Goal: Task Accomplishment & Management: Manage account settings

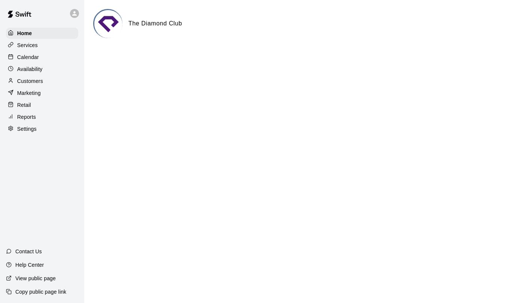
click at [45, 57] on div "Calendar" at bounding box center [42, 57] width 72 height 11
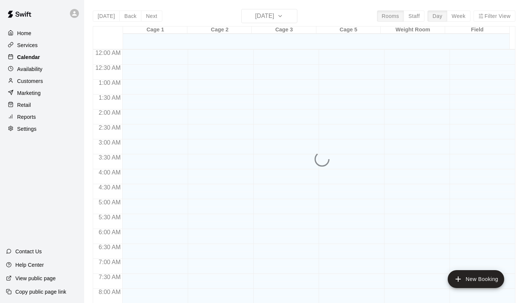
scroll to position [434, 0]
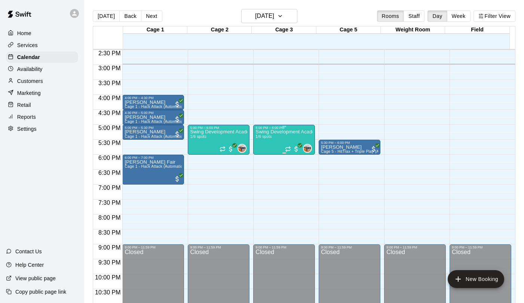
click at [264, 144] on div "Swing Development Academy 12U/14U 1/6 spots" at bounding box center [284, 281] width 57 height 303
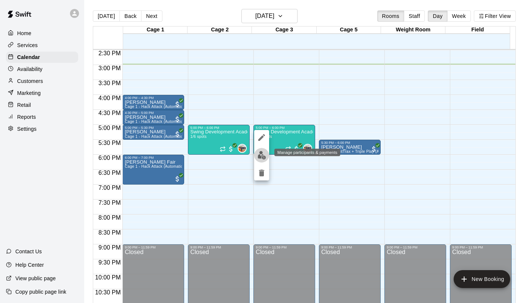
click at [262, 153] on img "edit" at bounding box center [261, 155] width 9 height 9
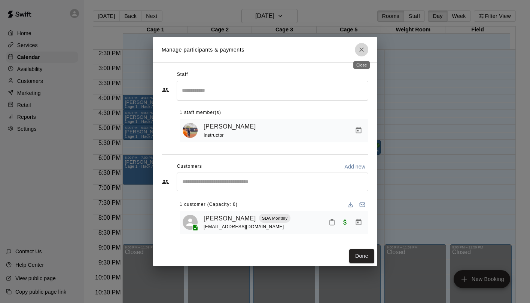
click at [359, 49] on icon "Close" at bounding box center [361, 49] width 7 height 7
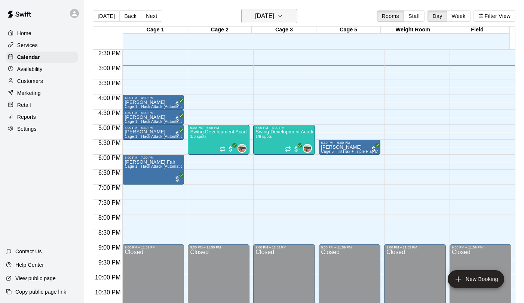
click at [269, 13] on h6 "[DATE]" at bounding box center [264, 16] width 19 height 10
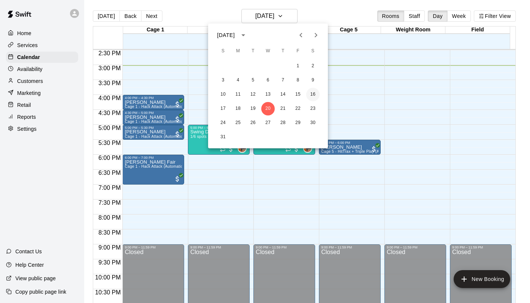
click at [313, 94] on button "16" at bounding box center [312, 94] width 13 height 13
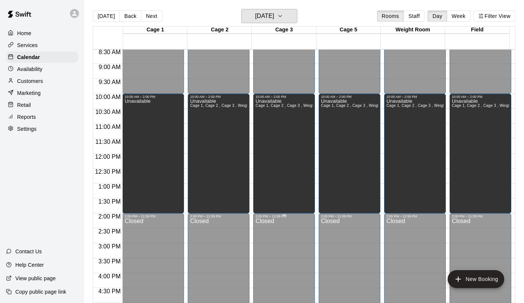
scroll to position [276, 0]
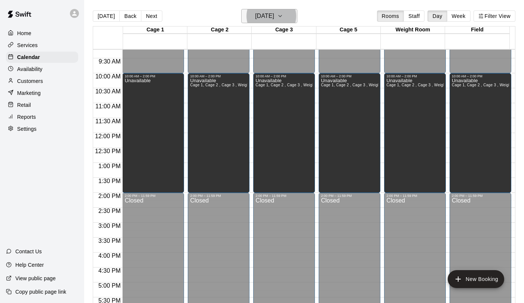
click at [258, 18] on h6 "[DATE]" at bounding box center [264, 16] width 19 height 10
click at [260, 17] on h6 "[DATE]" at bounding box center [264, 16] width 19 height 10
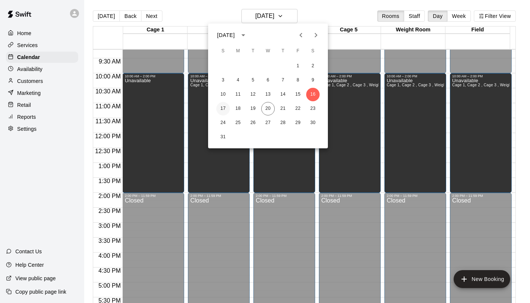
click at [223, 109] on button "17" at bounding box center [222, 108] width 13 height 13
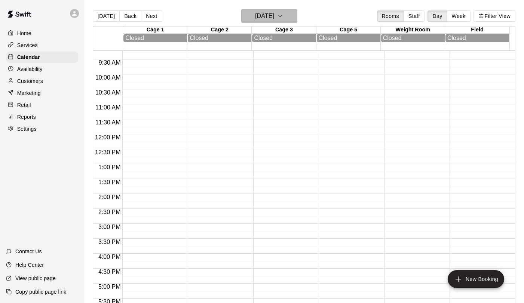
click at [256, 18] on h6 "[DATE]" at bounding box center [264, 16] width 19 height 10
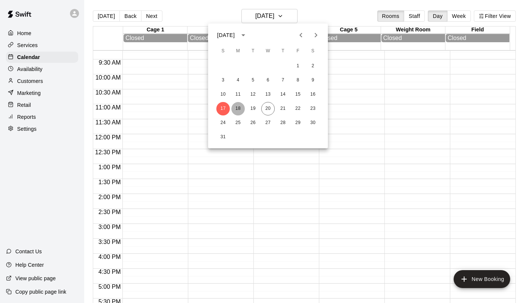
click at [239, 111] on button "18" at bounding box center [237, 108] width 13 height 13
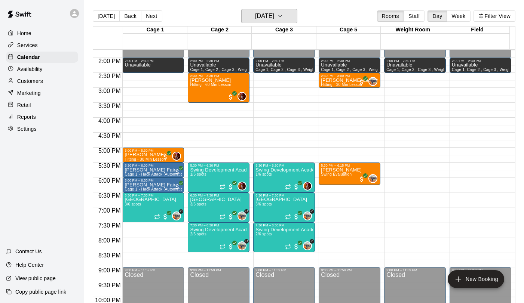
scroll to position [411, 0]
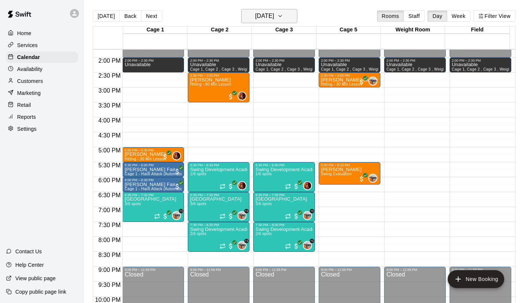
click at [268, 16] on h6 "[DATE]" at bounding box center [264, 16] width 19 height 10
click at [274, 21] on h6 "[DATE]" at bounding box center [264, 16] width 19 height 10
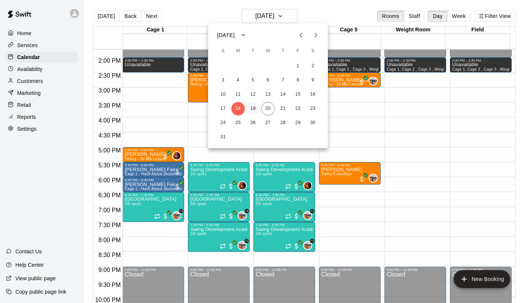
click at [253, 111] on button "19" at bounding box center [252, 108] width 13 height 13
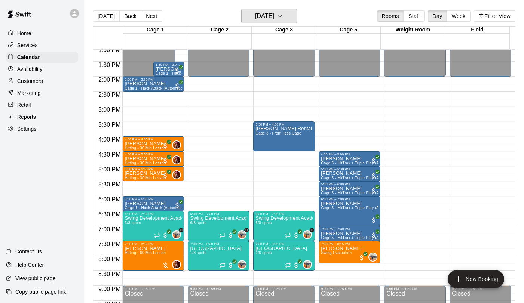
scroll to position [385, 0]
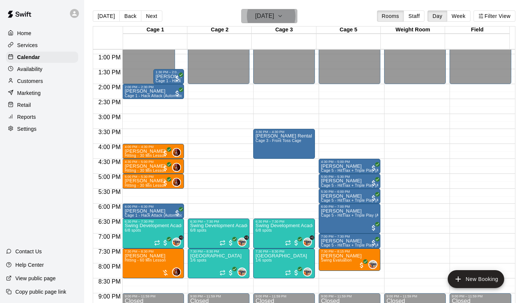
click at [274, 16] on h6 "[DATE]" at bounding box center [264, 16] width 19 height 10
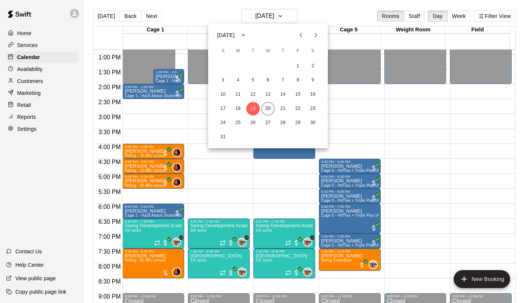
click at [263, 107] on button "20" at bounding box center [267, 108] width 13 height 13
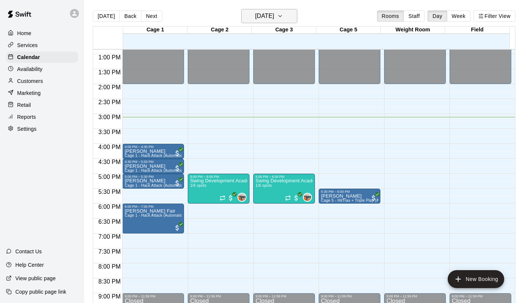
click at [273, 15] on h6 "[DATE]" at bounding box center [264, 16] width 19 height 10
click at [274, 12] on h6 "[DATE]" at bounding box center [264, 16] width 19 height 10
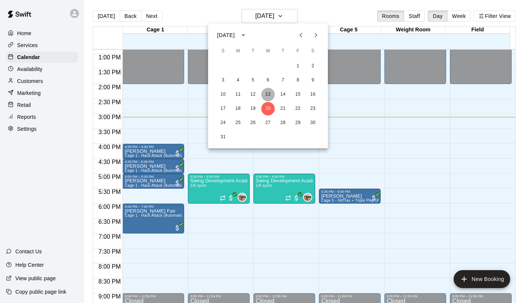
click at [271, 92] on button "13" at bounding box center [267, 94] width 13 height 13
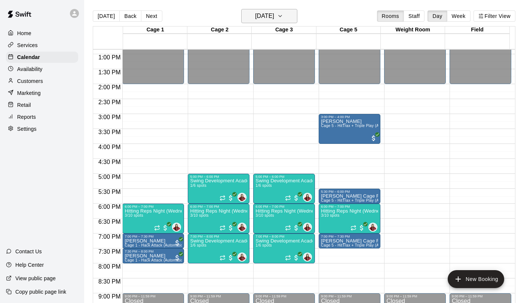
click at [269, 20] on h6 "[DATE]" at bounding box center [264, 16] width 19 height 10
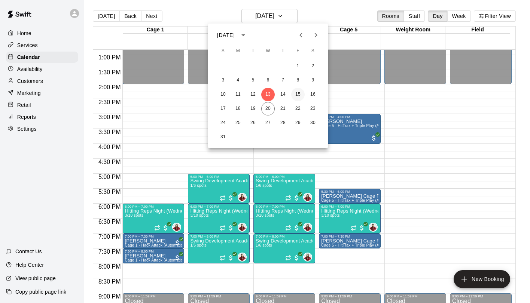
click at [300, 92] on button "15" at bounding box center [297, 94] width 13 height 13
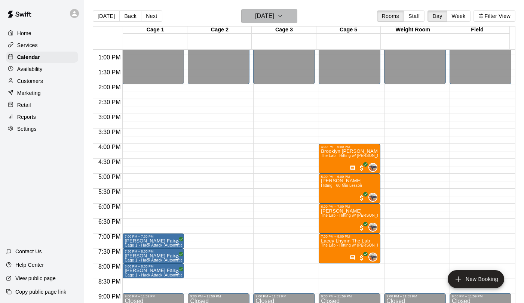
click at [274, 15] on h6 "[DATE]" at bounding box center [264, 16] width 19 height 10
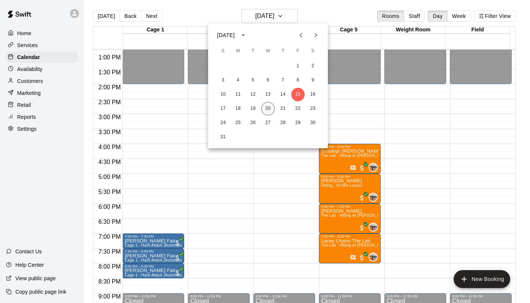
click at [266, 111] on button "20" at bounding box center [267, 108] width 13 height 13
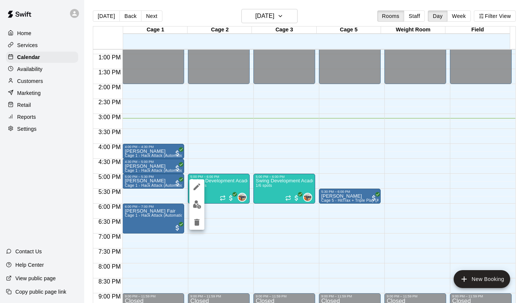
click at [201, 208] on img "edit" at bounding box center [197, 205] width 9 height 9
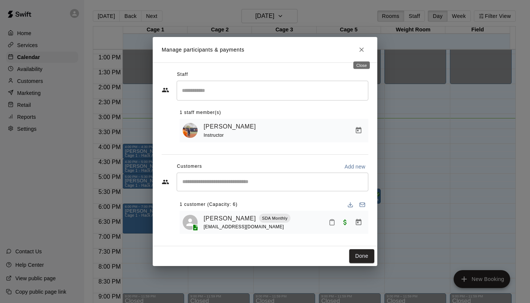
click at [362, 54] on button "Close" at bounding box center [361, 49] width 13 height 13
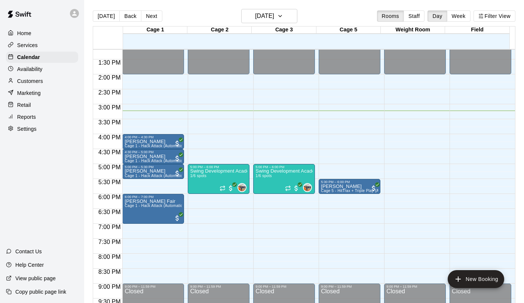
scroll to position [396, 0]
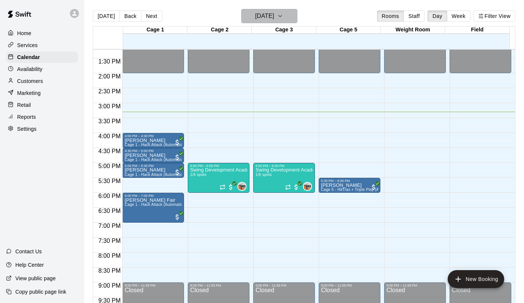
click at [267, 16] on h6 "[DATE]" at bounding box center [264, 16] width 19 height 10
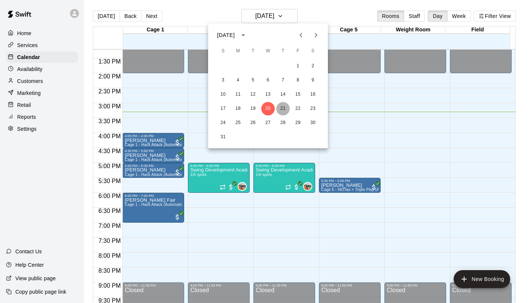
click at [279, 109] on button "21" at bounding box center [282, 108] width 13 height 13
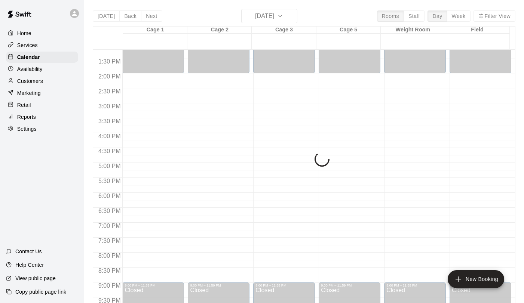
click at [283, 18] on div "[DATE] Back [DATE][DATE] Rooms Staff Day Week Filter View Cage 1 21 Thu Cage 2 …" at bounding box center [304, 160] width 423 height 303
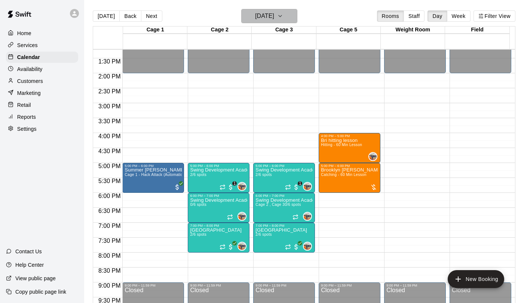
click at [274, 19] on h6 "[DATE]" at bounding box center [264, 16] width 19 height 10
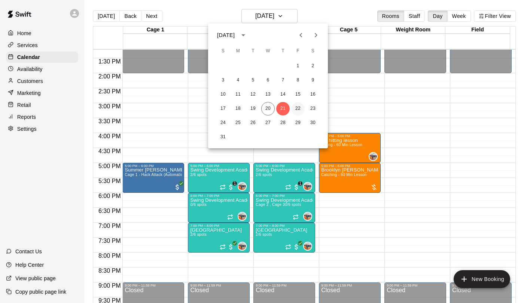
click at [293, 106] on button "22" at bounding box center [297, 108] width 13 height 13
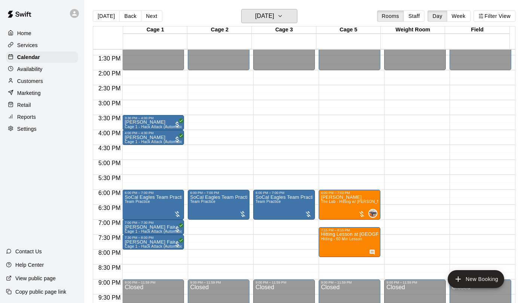
scroll to position [398, 0]
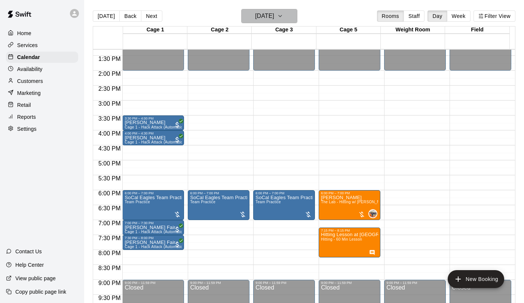
click at [274, 18] on h6 "[DATE]" at bounding box center [264, 16] width 19 height 10
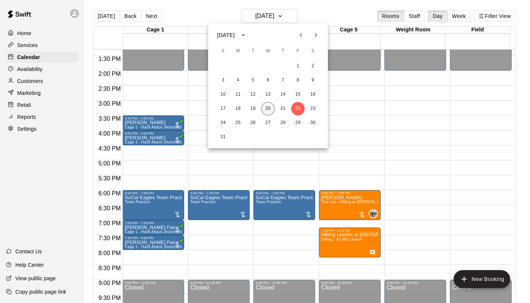
click at [266, 109] on button "20" at bounding box center [267, 108] width 13 height 13
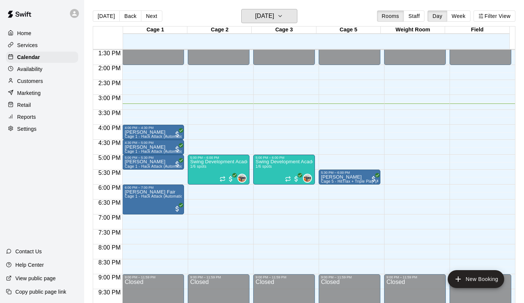
scroll to position [404, 0]
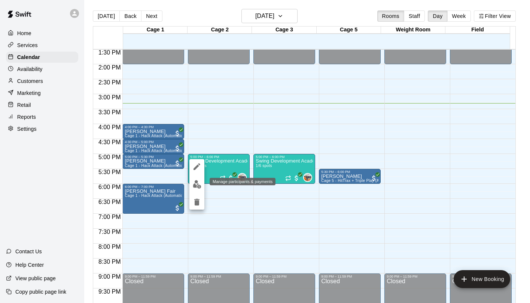
click at [197, 185] on img "edit" at bounding box center [197, 184] width 9 height 9
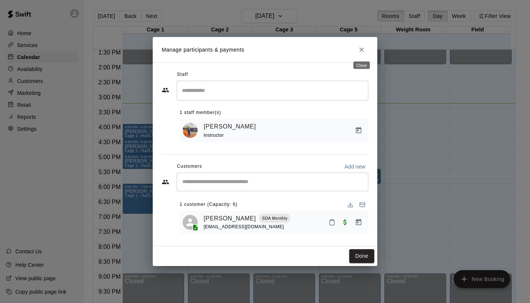
click at [364, 52] on icon "Close" at bounding box center [361, 49] width 7 height 7
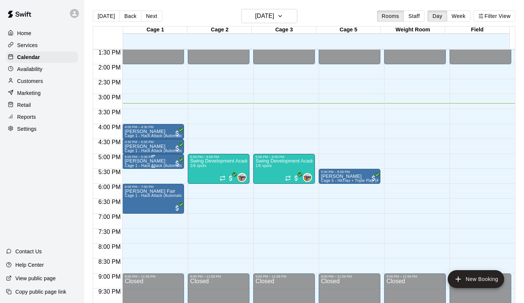
click at [138, 166] on span "Cage 1 - Hack Attack (Automatic)" at bounding box center [154, 166] width 59 height 4
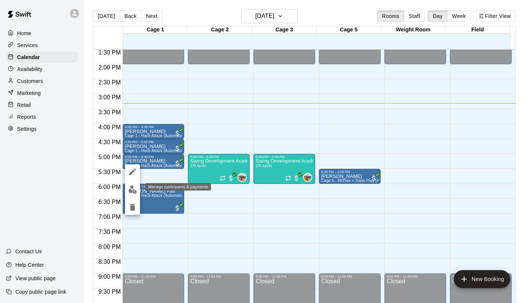
click at [130, 187] on img "edit" at bounding box center [132, 190] width 9 height 9
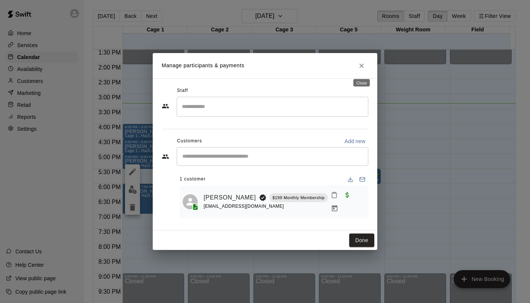
click at [355, 64] on button "Close" at bounding box center [361, 65] width 13 height 13
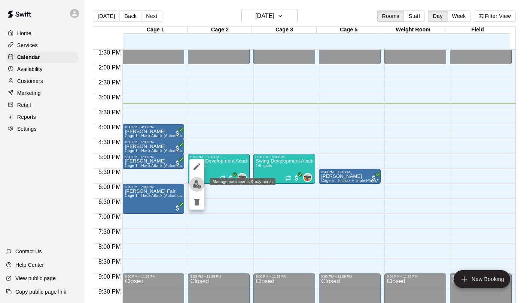
click at [199, 186] on img "edit" at bounding box center [197, 184] width 9 height 9
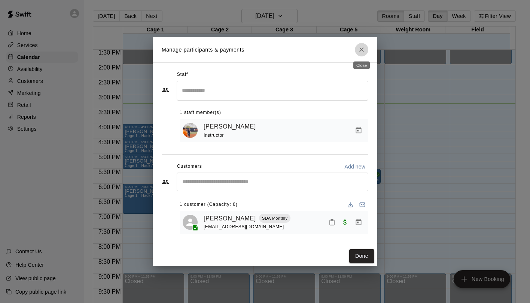
click at [363, 52] on icon "Close" at bounding box center [361, 49] width 7 height 7
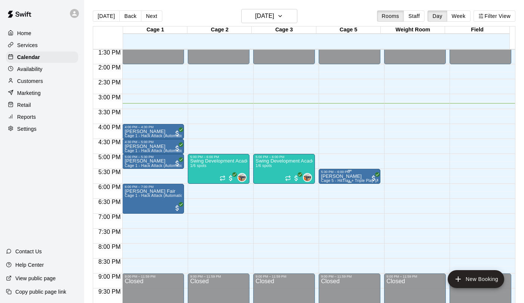
click at [329, 172] on div "5:30 PM – 6:00 PM" at bounding box center [349, 172] width 57 height 4
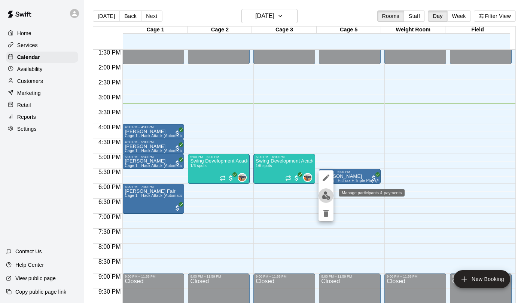
click at [324, 195] on img "edit" at bounding box center [326, 196] width 9 height 9
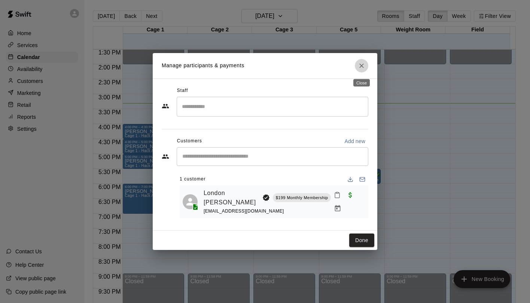
click at [365, 65] on button "Close" at bounding box center [361, 65] width 13 height 13
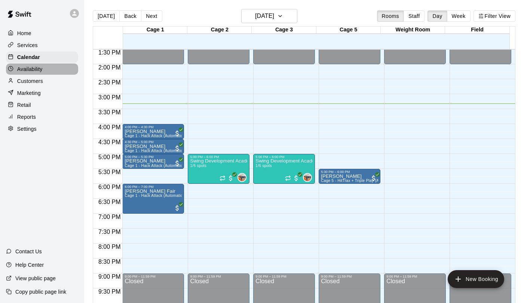
click at [37, 68] on p "Availability" at bounding box center [29, 68] width 25 height 7
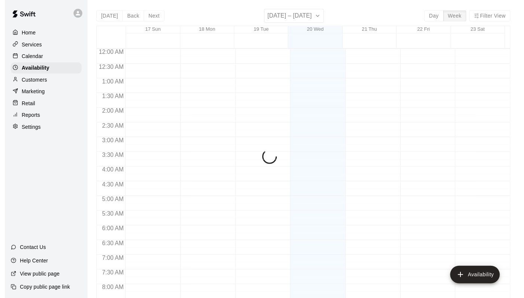
scroll to position [457, 0]
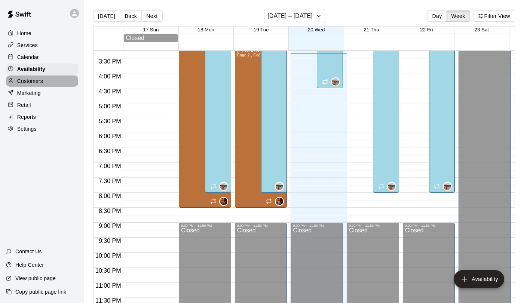
click at [40, 79] on p "Customers" at bounding box center [30, 80] width 26 height 7
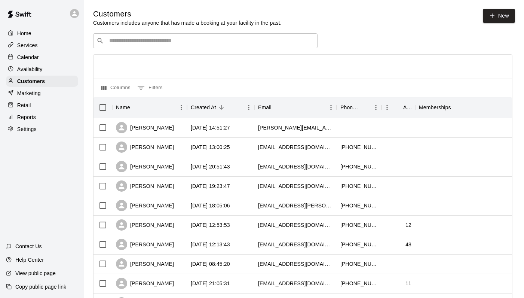
click at [42, 73] on div "Availability" at bounding box center [42, 69] width 72 height 11
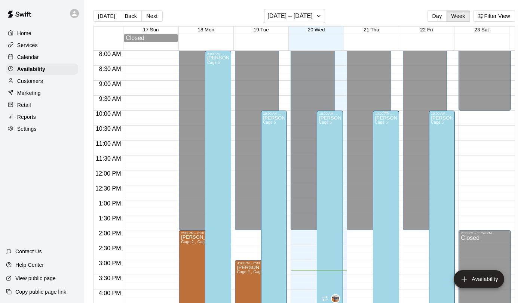
scroll to position [239, 0]
click at [67, 60] on div "Calendar" at bounding box center [42, 57] width 72 height 11
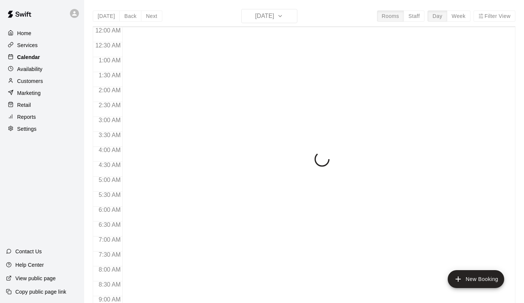
scroll to position [434, 0]
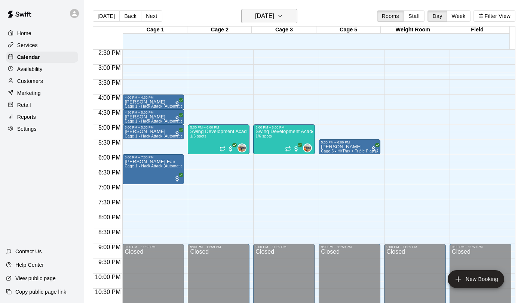
click at [281, 21] on button "[DATE]" at bounding box center [269, 16] width 56 height 14
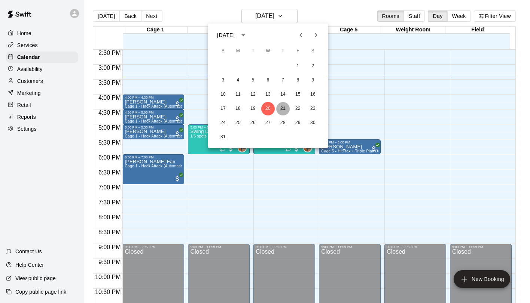
click at [283, 112] on button "21" at bounding box center [282, 108] width 13 height 13
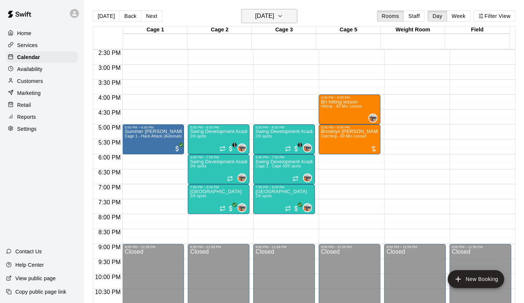
click at [274, 17] on h6 "[DATE]" at bounding box center [264, 16] width 19 height 10
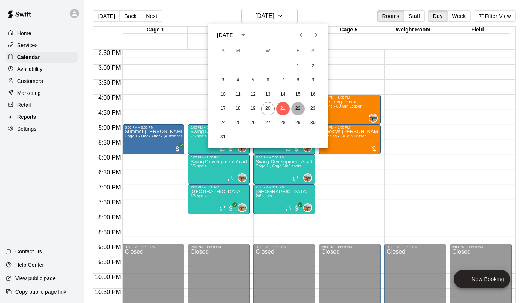
click at [294, 107] on button "22" at bounding box center [297, 108] width 13 height 13
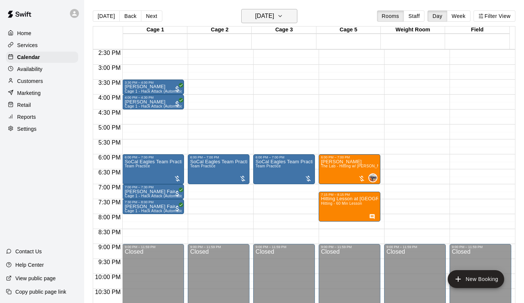
click at [274, 16] on h6 "[DATE]" at bounding box center [264, 16] width 19 height 10
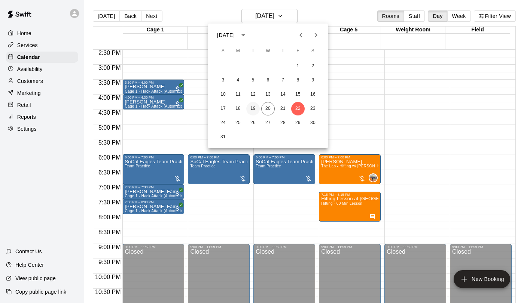
click at [250, 109] on button "19" at bounding box center [252, 108] width 13 height 13
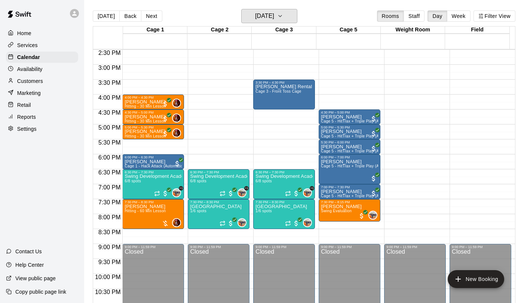
click at [274, 21] on h6 "[DATE]" at bounding box center [264, 16] width 19 height 10
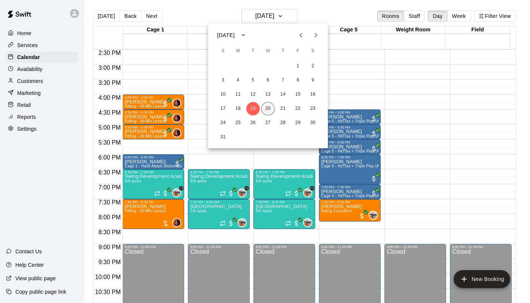
click at [266, 108] on button "20" at bounding box center [267, 108] width 13 height 13
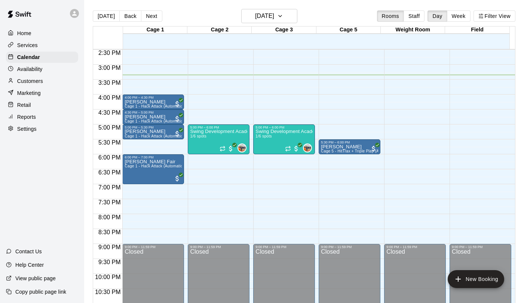
click at [48, 82] on div "Customers" at bounding box center [42, 81] width 72 height 11
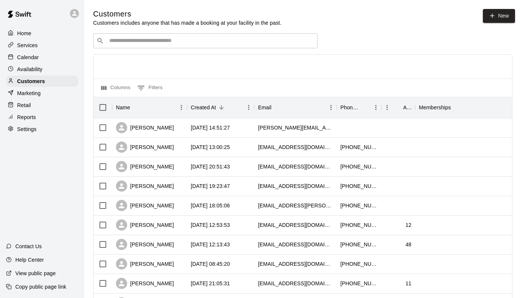
click at [171, 38] on input "Search customers by name or email" at bounding box center [210, 40] width 207 height 7
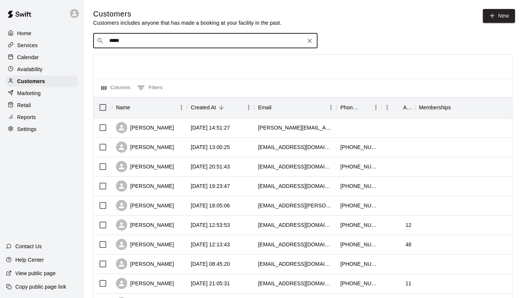
type input "*****"
click at [311, 40] on icon "Clear" at bounding box center [310, 41] width 4 height 4
type input "*********"
click at [309, 41] on icon "Clear" at bounding box center [310, 41] width 4 height 4
type input "*"
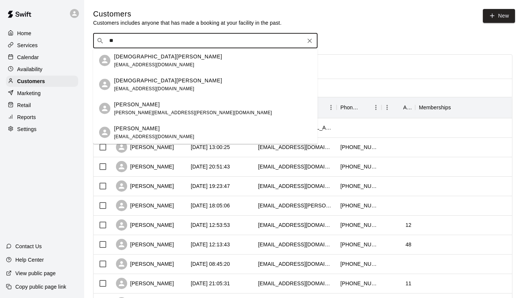
type input "*"
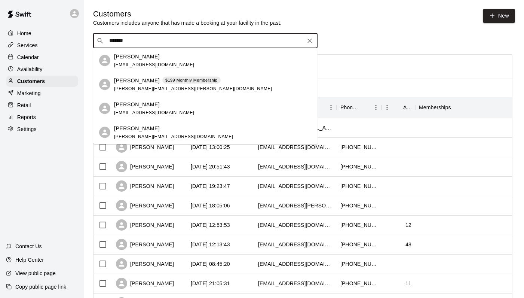
type input "*******"
click at [109, 60] on icon at bounding box center [105, 60] width 9 height 9
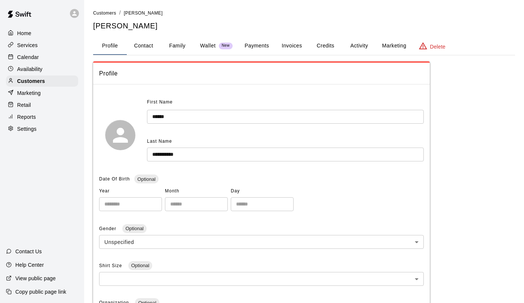
click at [270, 50] on button "Payments" at bounding box center [257, 46] width 36 height 18
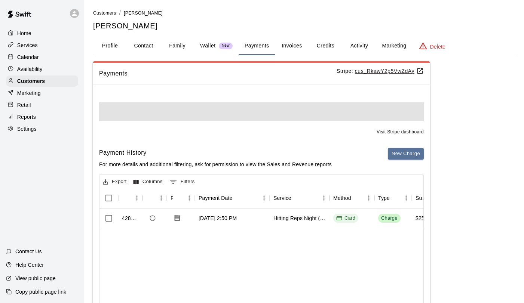
click at [294, 50] on button "Invoices" at bounding box center [292, 46] width 34 height 18
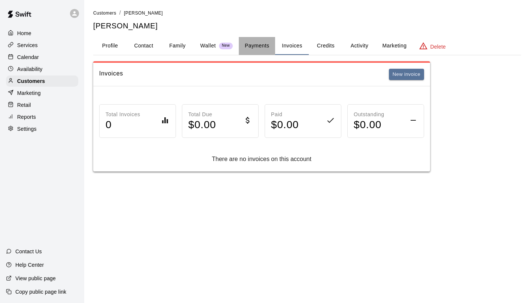
click at [257, 47] on button "Payments" at bounding box center [257, 46] width 36 height 18
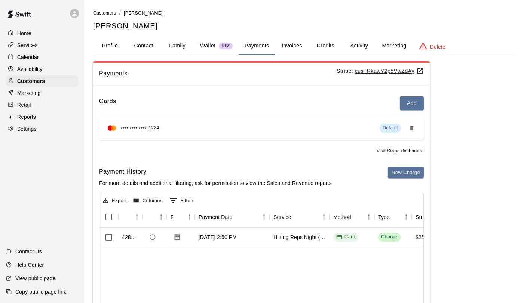
click at [293, 45] on button "Invoices" at bounding box center [292, 46] width 34 height 18
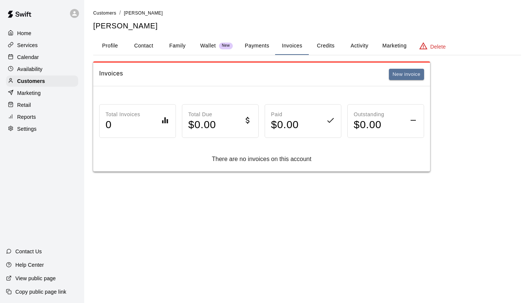
click at [330, 46] on button "Credits" at bounding box center [326, 46] width 34 height 18
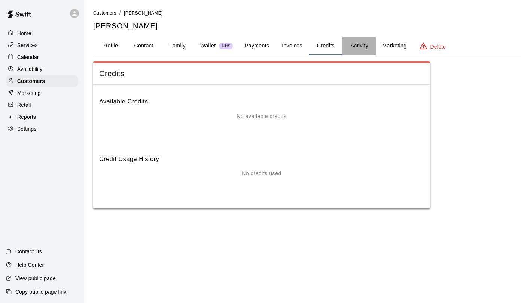
click at [360, 47] on button "Activity" at bounding box center [359, 46] width 34 height 18
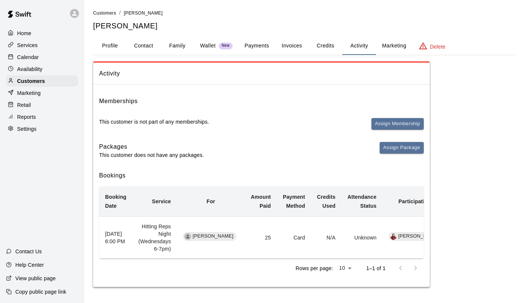
click at [177, 40] on button "Family" at bounding box center [178, 46] width 34 height 18
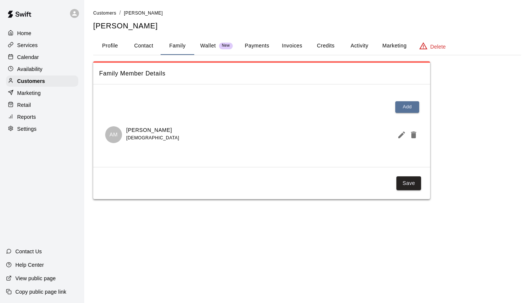
click at [112, 45] on button "Profile" at bounding box center [110, 46] width 34 height 18
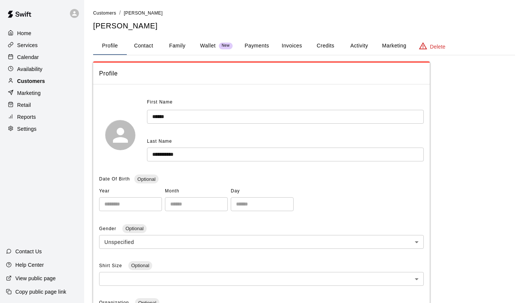
click at [44, 81] on p "Customers" at bounding box center [31, 80] width 28 height 7
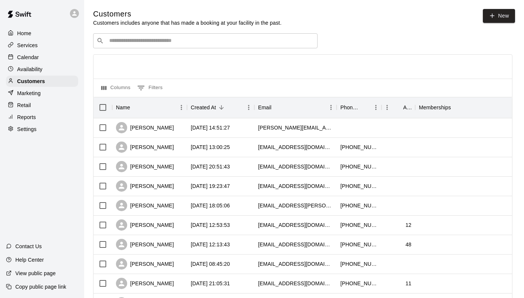
click at [179, 46] on div "​ ​" at bounding box center [205, 40] width 225 height 15
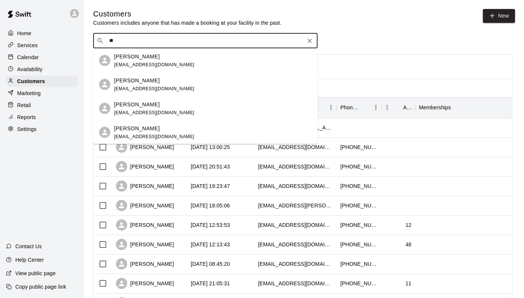
type input "*"
type input "*******"
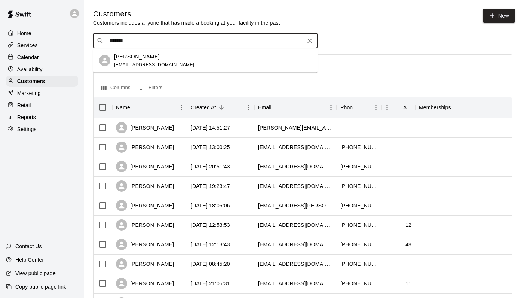
click at [139, 57] on p "[PERSON_NAME]" at bounding box center [137, 56] width 46 height 8
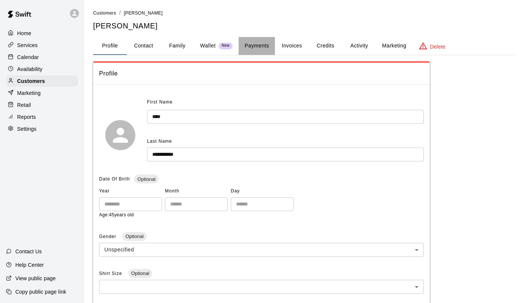
click at [253, 51] on button "Payments" at bounding box center [257, 46] width 36 height 18
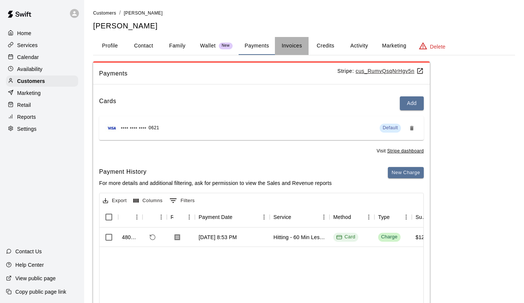
click at [295, 52] on button "Invoices" at bounding box center [292, 46] width 34 height 18
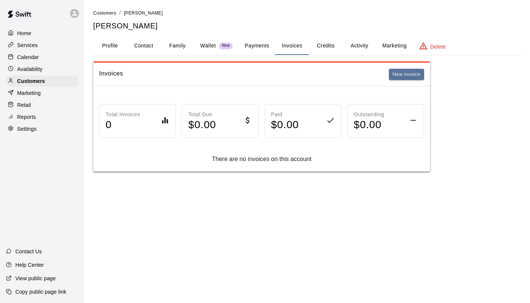
click at [321, 45] on button "Credits" at bounding box center [326, 46] width 34 height 18
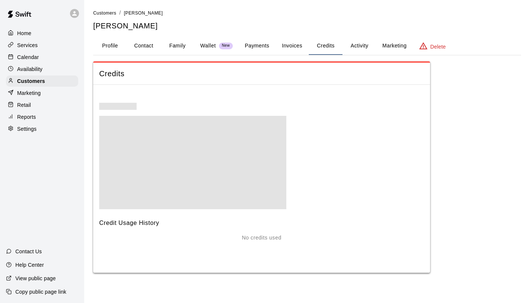
click at [368, 47] on button "Activity" at bounding box center [359, 46] width 34 height 18
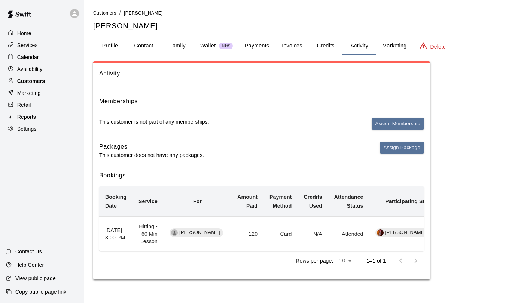
click at [39, 82] on p "Customers" at bounding box center [31, 80] width 28 height 7
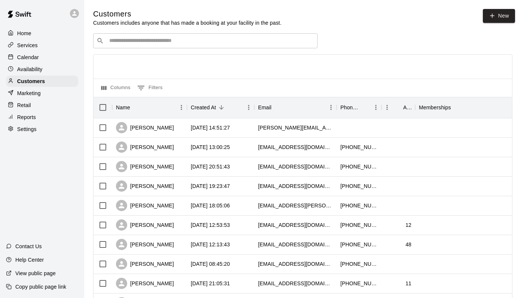
click at [204, 42] on input "Search customers by name or email" at bounding box center [210, 40] width 207 height 7
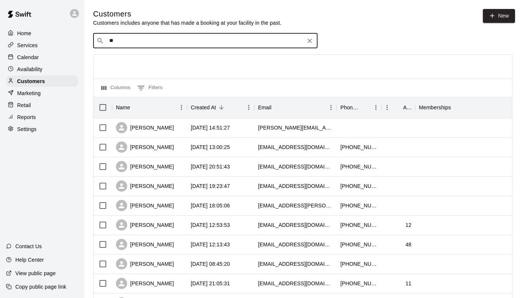
type input "*"
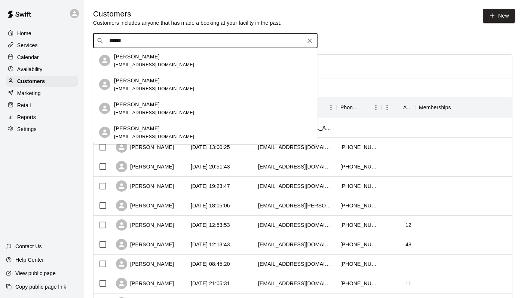
type input "*******"
click at [152, 138] on span "[EMAIL_ADDRESS][DOMAIN_NAME]" at bounding box center [154, 136] width 80 height 5
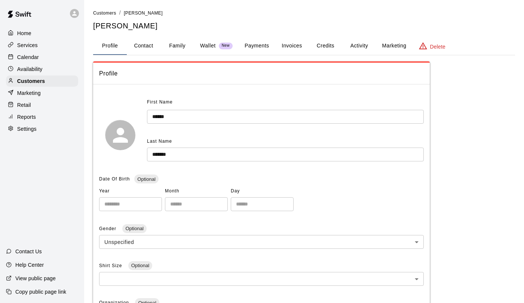
click at [179, 44] on button "Family" at bounding box center [178, 46] width 34 height 18
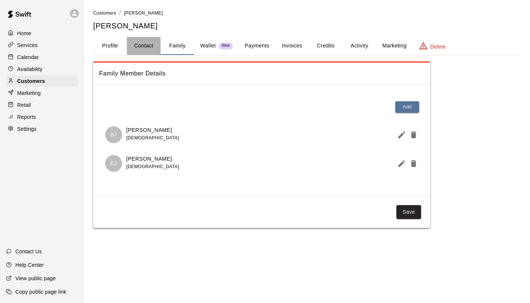
click at [148, 48] on button "Contact" at bounding box center [144, 46] width 34 height 18
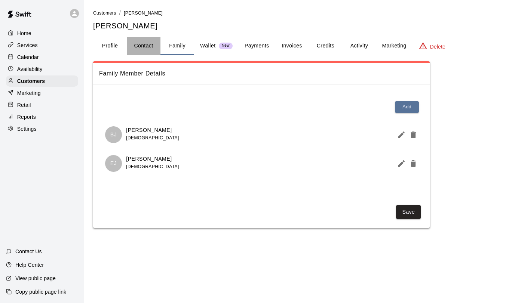
select select "**"
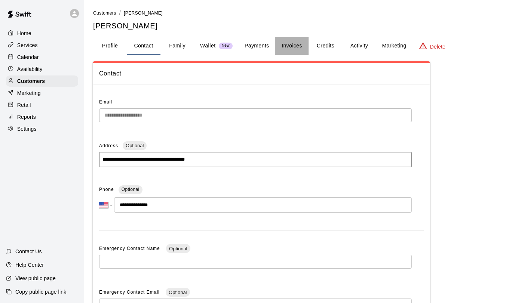
click at [296, 49] on button "Invoices" at bounding box center [292, 46] width 34 height 18
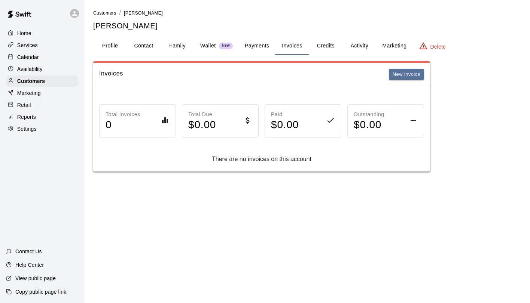
click at [324, 48] on button "Credits" at bounding box center [326, 46] width 34 height 18
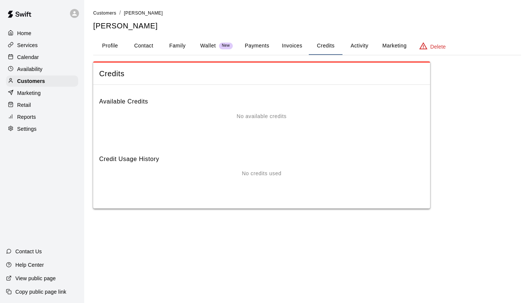
click at [255, 50] on button "Payments" at bounding box center [257, 46] width 36 height 18
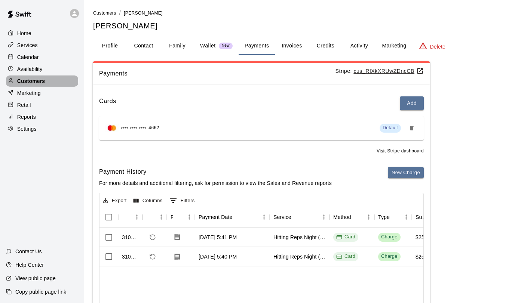
click at [60, 81] on div "Customers" at bounding box center [42, 81] width 72 height 11
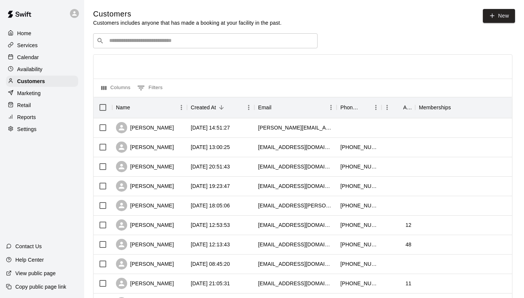
click at [150, 45] on div "​ ​" at bounding box center [205, 40] width 225 height 15
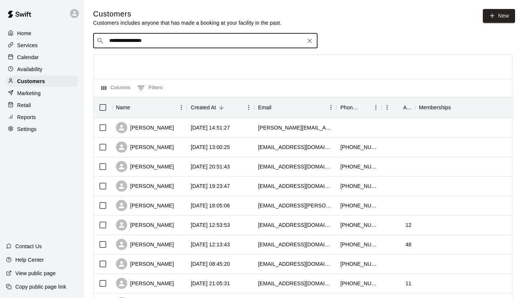
type input "**********"
click at [309, 39] on icon "Clear" at bounding box center [309, 40] width 7 height 7
type input "**********"
click at [309, 41] on icon "Clear" at bounding box center [310, 41] width 4 height 4
click at [61, 73] on div "Availability" at bounding box center [42, 69] width 72 height 11
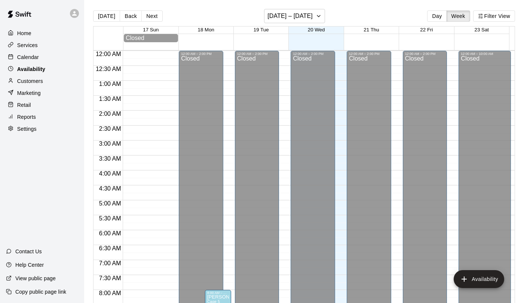
scroll to position [457, 0]
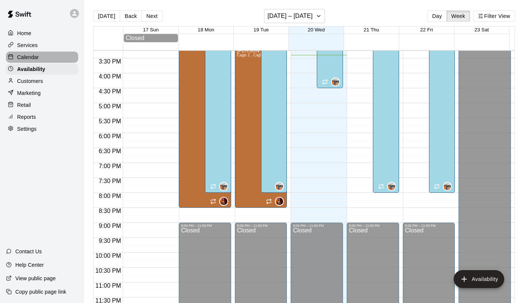
click at [46, 59] on div "Calendar" at bounding box center [42, 57] width 72 height 11
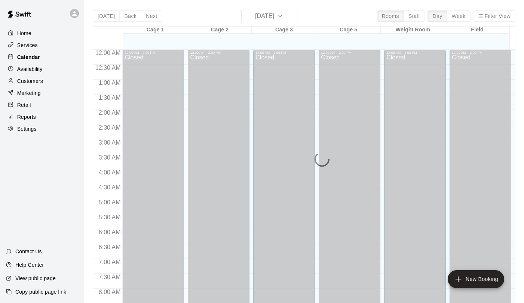
scroll to position [434, 0]
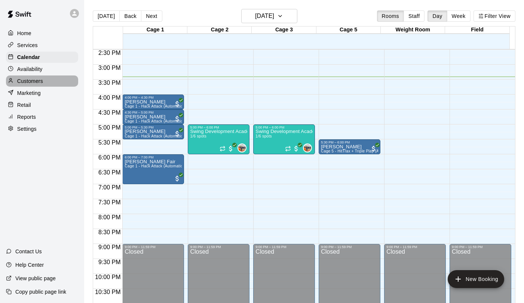
click at [32, 82] on p "Customers" at bounding box center [30, 80] width 26 height 7
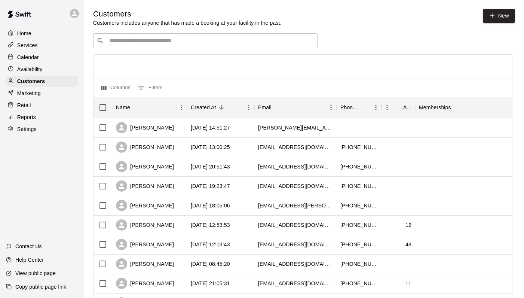
click at [130, 46] on div "​ ​" at bounding box center [205, 40] width 225 height 15
click at [42, 55] on div "Calendar" at bounding box center [42, 57] width 72 height 11
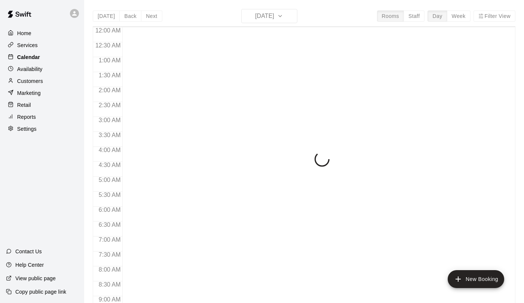
scroll to position [434, 0]
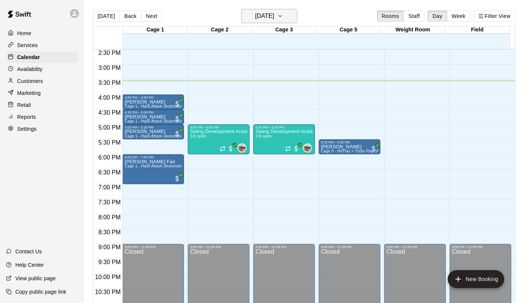
click at [264, 19] on h6 "[DATE]" at bounding box center [264, 16] width 19 height 10
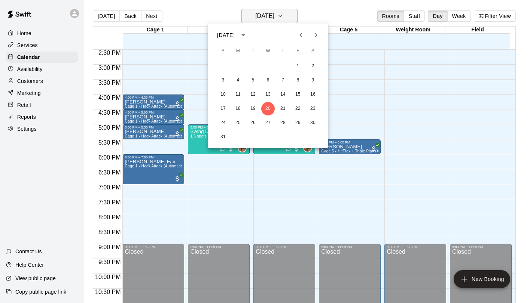
click at [264, 19] on div at bounding box center [265, 151] width 530 height 303
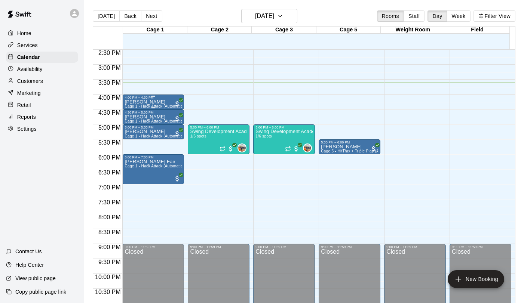
click at [137, 106] on span "Cage 1 - Hack Attack (Automatic)" at bounding box center [154, 106] width 59 height 4
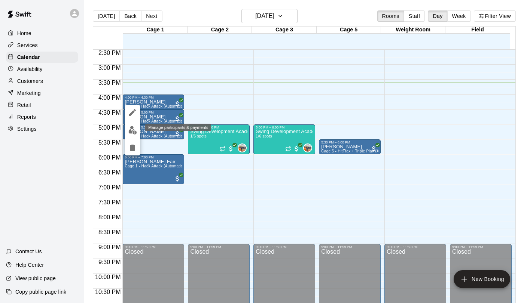
click at [132, 131] on img "edit" at bounding box center [132, 130] width 9 height 9
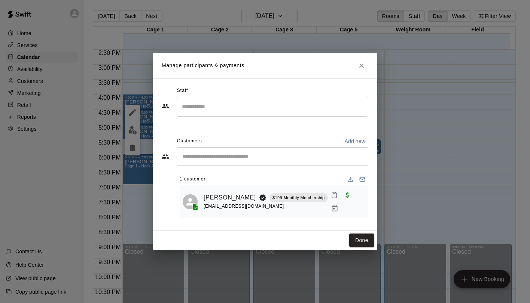
click at [222, 194] on link "[PERSON_NAME]" at bounding box center [230, 198] width 52 height 10
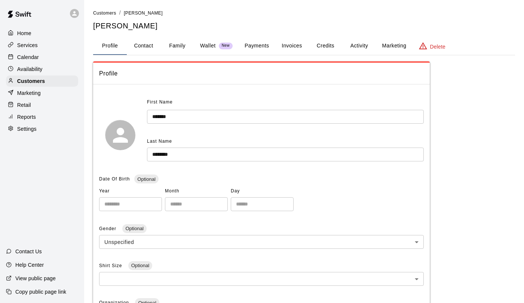
click at [260, 50] on button "Payments" at bounding box center [257, 46] width 36 height 18
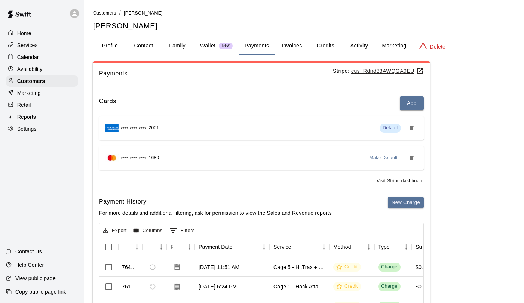
click at [167, 49] on button "Family" at bounding box center [178, 46] width 34 height 18
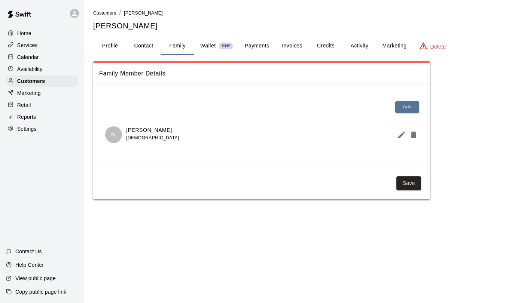
click at [199, 45] on button "Wallet New" at bounding box center [216, 46] width 45 height 18
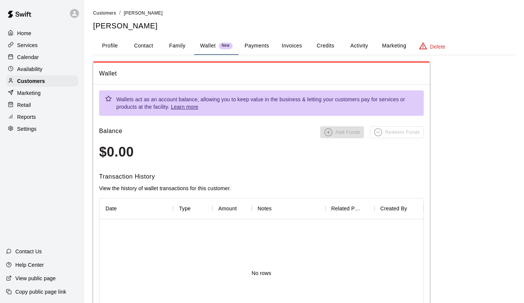
click at [122, 50] on button "Profile" at bounding box center [110, 46] width 34 height 18
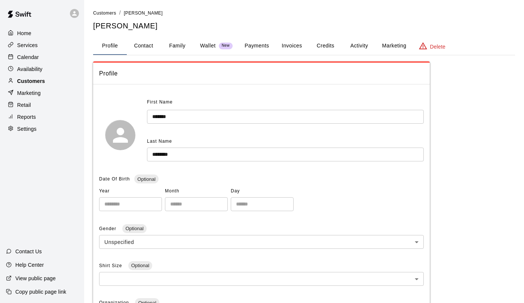
click at [57, 82] on div "Customers" at bounding box center [42, 81] width 72 height 11
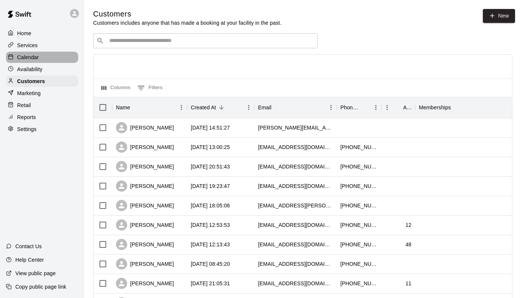
click at [43, 58] on div "Calendar" at bounding box center [42, 57] width 72 height 11
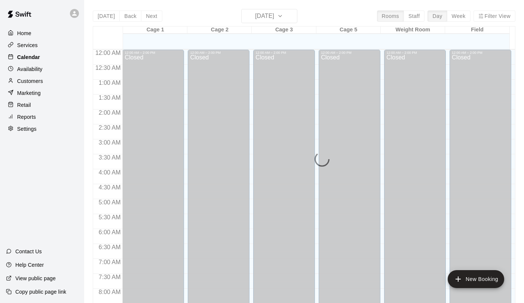
scroll to position [434, 0]
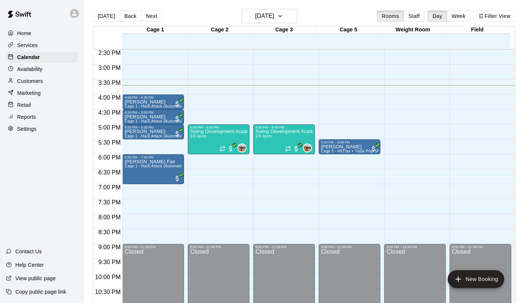
click at [51, 70] on div "Availability" at bounding box center [42, 69] width 72 height 11
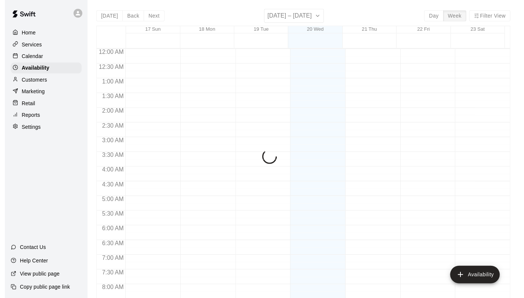
scroll to position [457, 0]
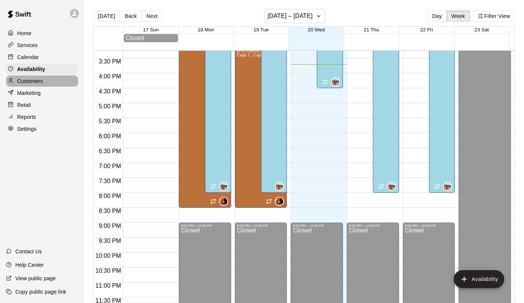
click at [47, 80] on div "Customers" at bounding box center [42, 81] width 72 height 11
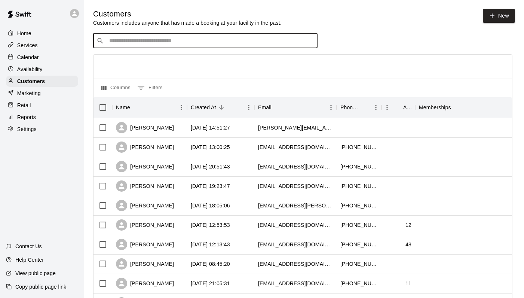
click at [135, 40] on input "Search customers by name or email" at bounding box center [210, 40] width 207 height 7
type input "*****"
click at [306, 42] on icon "Clear" at bounding box center [309, 40] width 7 height 7
type input "*********"
click at [308, 40] on icon "Clear" at bounding box center [309, 40] width 7 height 7
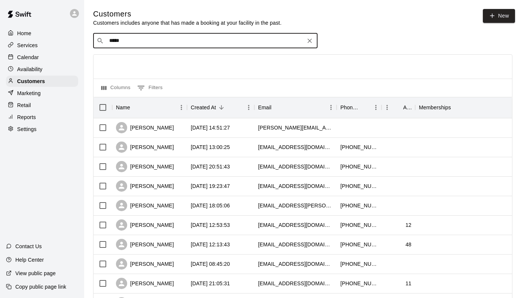
type input "*****"
click at [308, 40] on icon "Clear" at bounding box center [309, 40] width 7 height 7
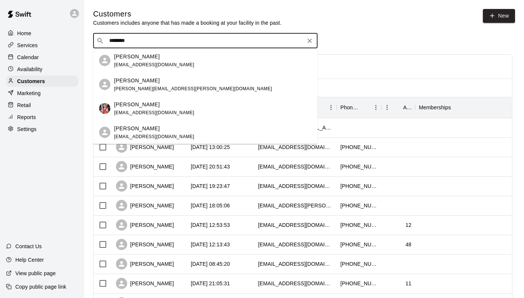
type input "********"
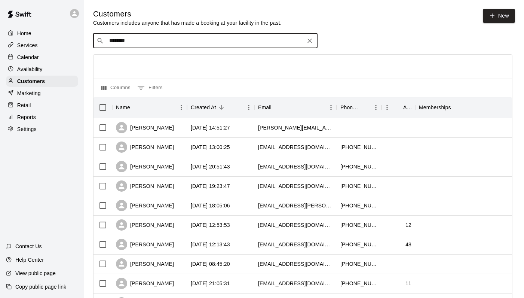
click at [309, 39] on icon "Clear" at bounding box center [309, 40] width 7 height 7
type input "**********"
click at [309, 42] on icon "Clear" at bounding box center [309, 40] width 7 height 7
type input "*******"
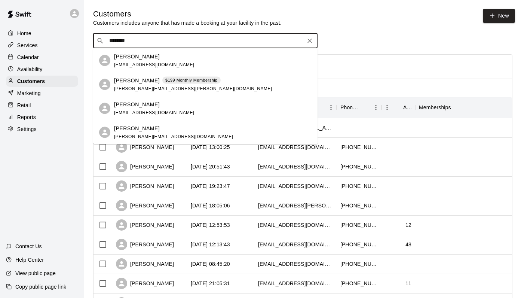
click at [195, 40] on input "*******" at bounding box center [205, 40] width 196 height 7
click at [309, 40] on icon "Clear" at bounding box center [309, 40] width 7 height 7
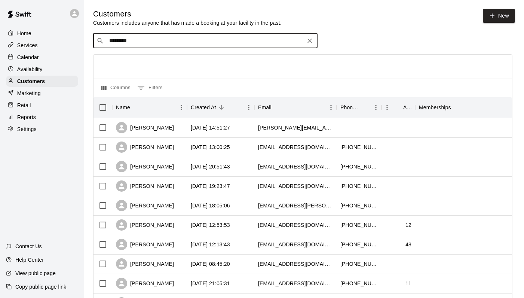
type input "*********"
click at [311, 38] on icon "Clear" at bounding box center [309, 40] width 7 height 7
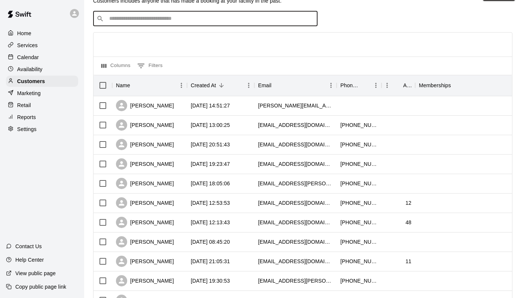
scroll to position [23, 0]
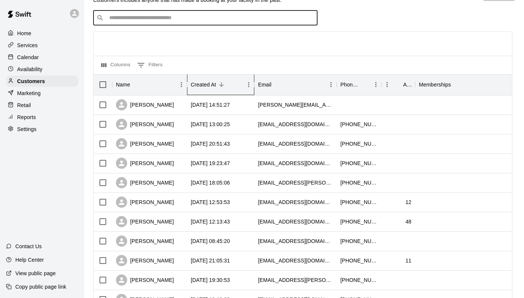
click at [196, 86] on div "Created At" at bounding box center [203, 84] width 25 height 21
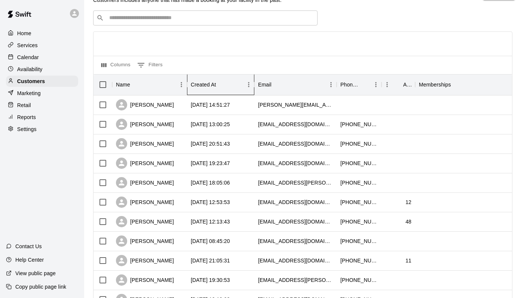
click at [211, 81] on div "Created At" at bounding box center [203, 84] width 25 height 21
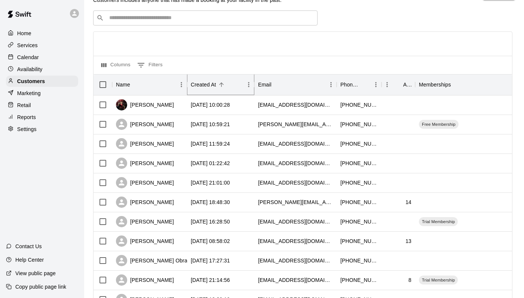
click at [222, 83] on icon "Sort" at bounding box center [221, 84] width 4 height 4
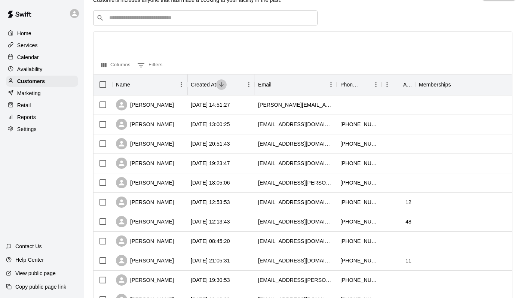
click at [222, 83] on icon "Sort" at bounding box center [221, 84] width 7 height 7
click at [209, 83] on div "Created At" at bounding box center [203, 84] width 25 height 21
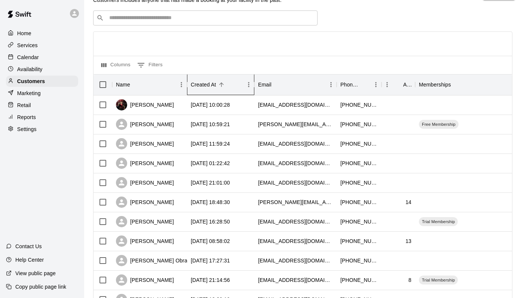
click at [209, 83] on div "Created At" at bounding box center [203, 84] width 25 height 21
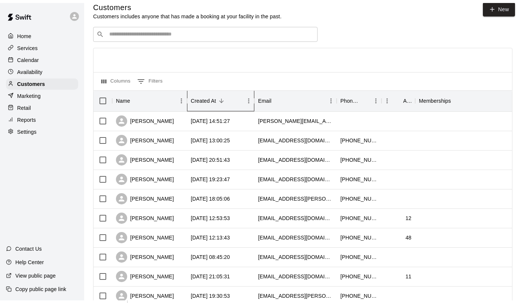
scroll to position [0, 0]
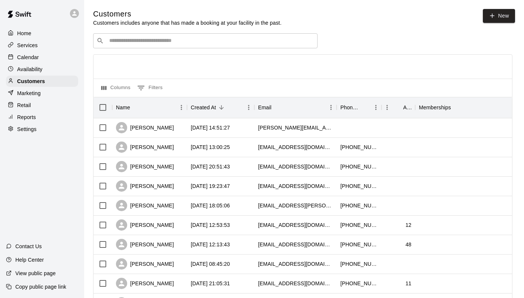
click at [231, 42] on input "Search customers by name or email" at bounding box center [210, 40] width 207 height 7
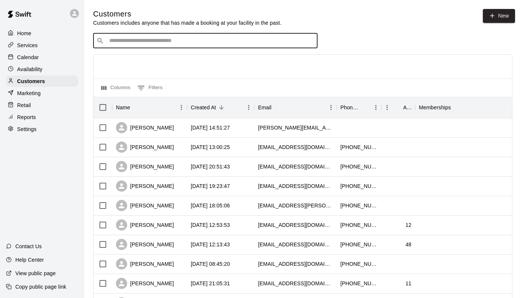
click at [49, 59] on div "Calendar" at bounding box center [42, 57] width 72 height 11
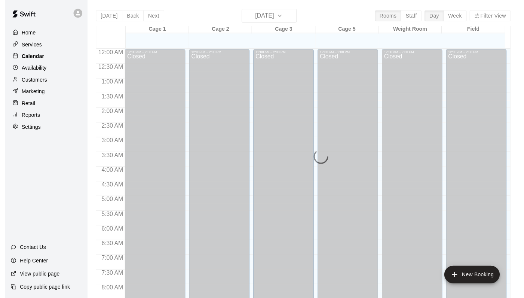
scroll to position [434, 0]
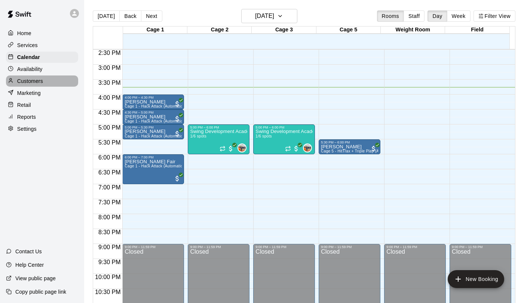
click at [38, 80] on p "Customers" at bounding box center [30, 80] width 26 height 7
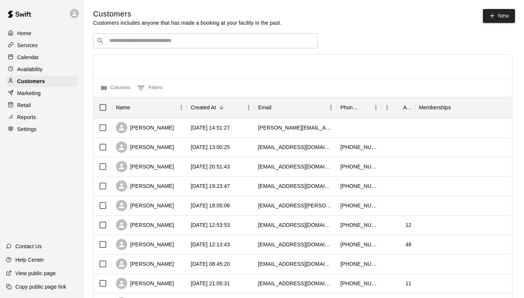
click at [43, 59] on div "Calendar" at bounding box center [42, 57] width 72 height 11
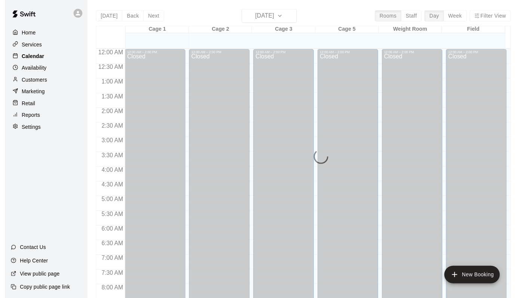
scroll to position [434, 0]
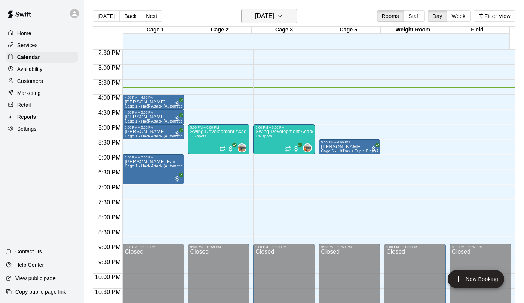
click at [255, 18] on h6 "[DATE]" at bounding box center [264, 16] width 19 height 10
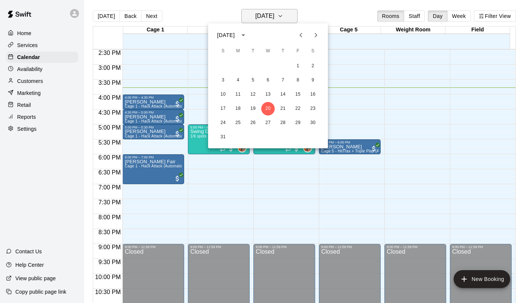
click at [239, 18] on div at bounding box center [265, 151] width 530 height 303
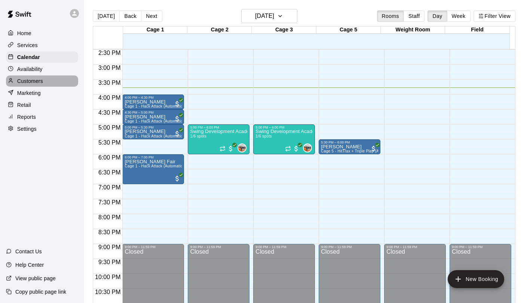
click at [39, 79] on p "Customers" at bounding box center [30, 80] width 26 height 7
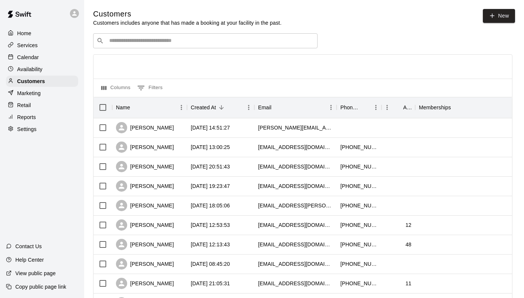
click at [138, 39] on input "Search customers by name or email" at bounding box center [210, 40] width 207 height 7
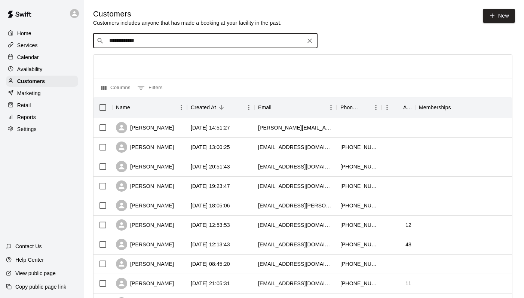
type input "**********"
click at [309, 39] on icon "Clear" at bounding box center [309, 40] width 7 height 7
type input "**********"
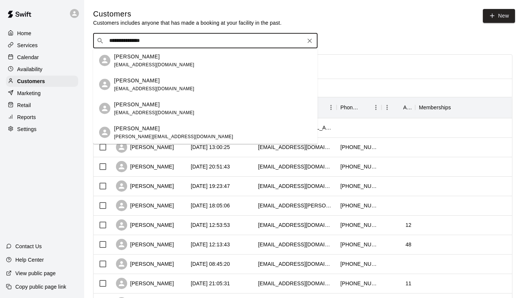
drag, startPoint x: 125, startPoint y: 41, endPoint x: 120, endPoint y: 42, distance: 4.6
click at [120, 42] on input "**********" at bounding box center [205, 40] width 196 height 7
click at [148, 85] on p "[PERSON_NAME]" at bounding box center [137, 82] width 46 height 8
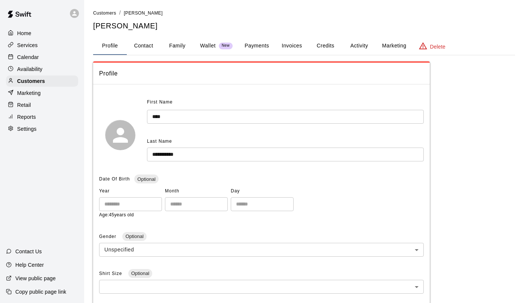
click at [179, 47] on button "Family" at bounding box center [178, 46] width 34 height 18
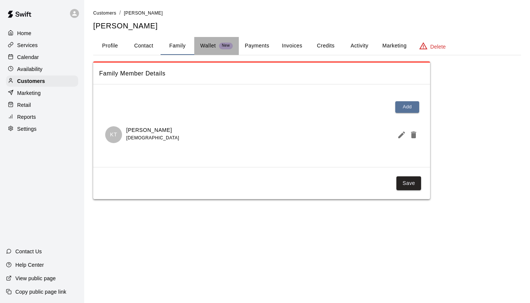
click at [197, 49] on button "Wallet New" at bounding box center [216, 46] width 45 height 18
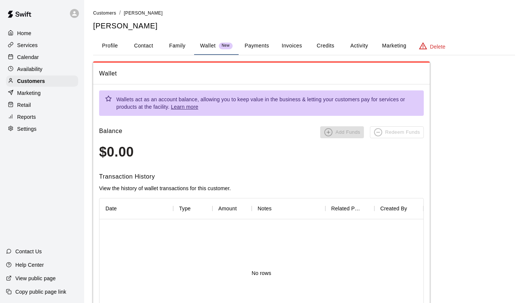
click at [177, 45] on button "Family" at bounding box center [178, 46] width 34 height 18
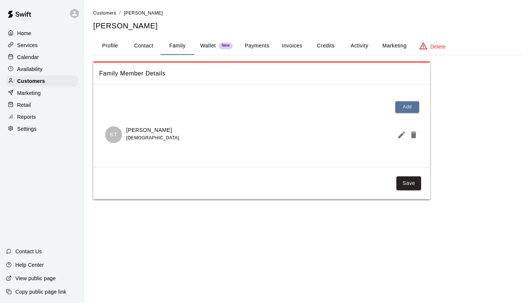
click at [229, 47] on span "New" at bounding box center [226, 45] width 14 height 5
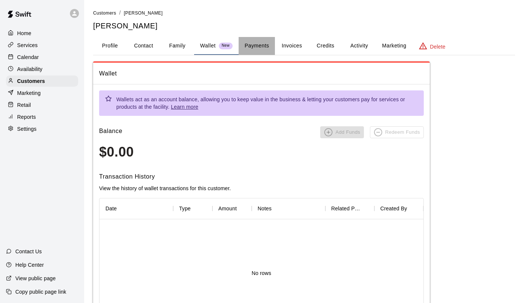
click at [269, 47] on button "Payments" at bounding box center [257, 46] width 36 height 18
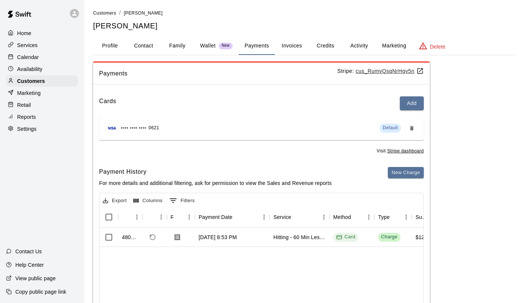
click at [291, 46] on button "Invoices" at bounding box center [292, 46] width 34 height 18
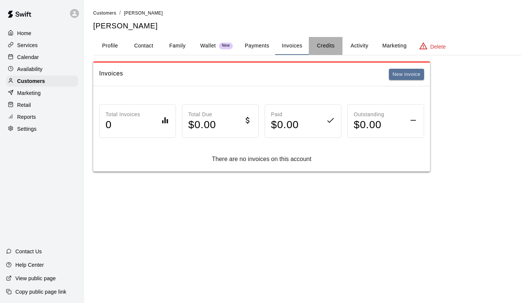
click at [321, 47] on button "Credits" at bounding box center [326, 46] width 34 height 18
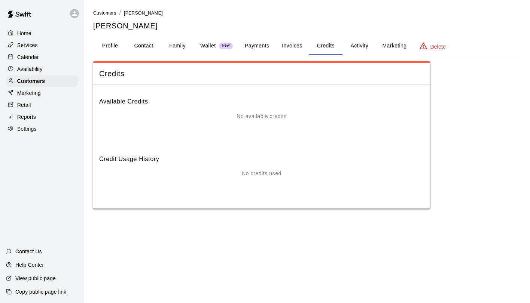
click at [361, 48] on button "Activity" at bounding box center [359, 46] width 34 height 18
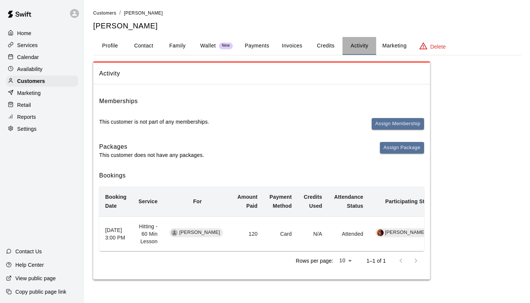
click at [361, 48] on button "Activity" at bounding box center [359, 46] width 34 height 18
drag, startPoint x: 388, startPoint y: 46, endPoint x: 388, endPoint y: 52, distance: 5.7
click at [388, 52] on button "Marketing" at bounding box center [394, 46] width 36 height 18
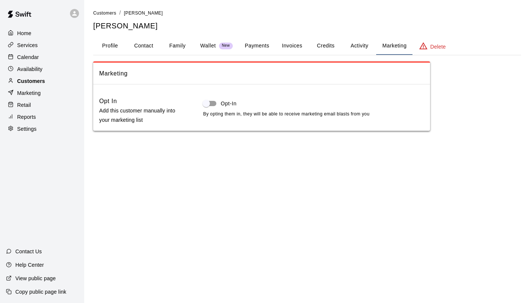
click at [46, 84] on div "Customers" at bounding box center [42, 81] width 72 height 11
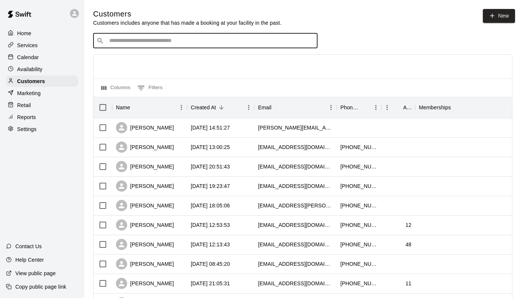
click at [152, 45] on input "Search customers by name or email" at bounding box center [210, 40] width 207 height 7
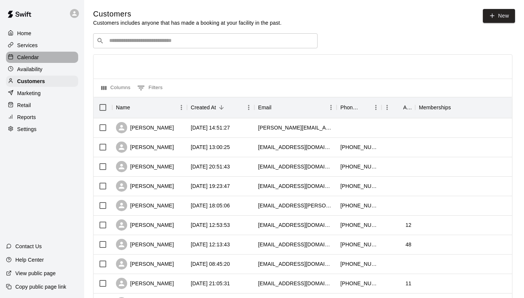
click at [39, 58] on div "Calendar" at bounding box center [42, 57] width 72 height 11
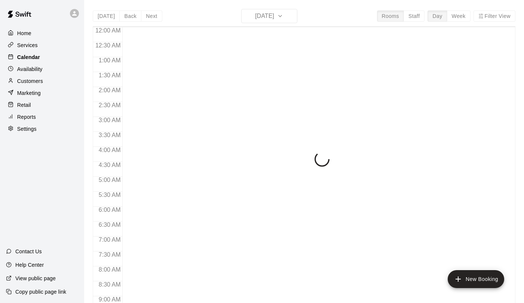
scroll to position [434, 0]
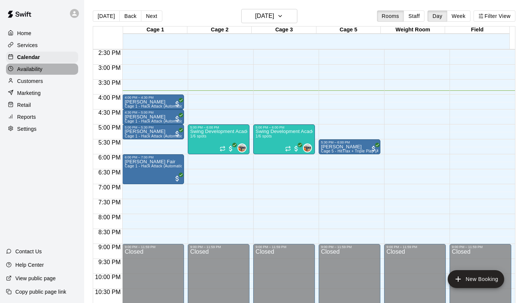
click at [38, 72] on p "Availability" at bounding box center [29, 68] width 25 height 7
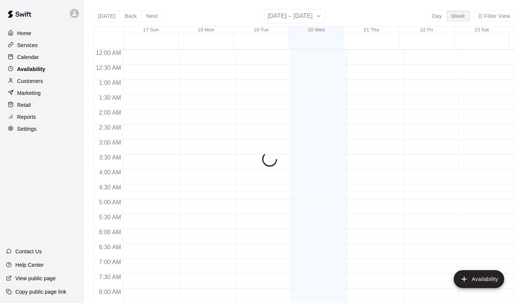
scroll to position [457, 0]
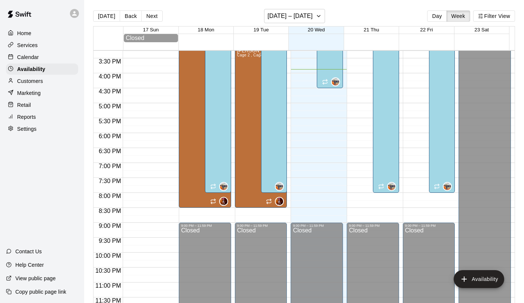
click at [34, 61] on p "Calendar" at bounding box center [28, 57] width 22 height 7
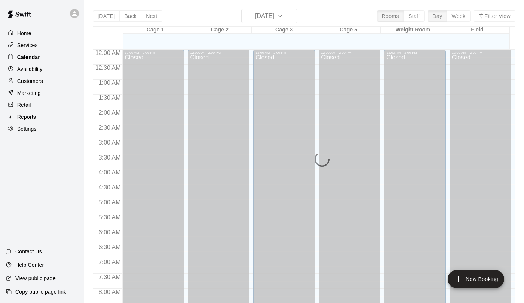
scroll to position [434, 0]
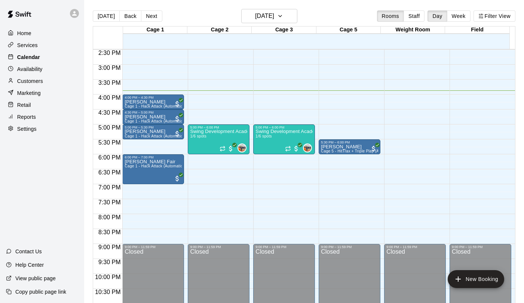
click at [46, 58] on div "Calendar" at bounding box center [42, 57] width 72 height 11
click at [45, 77] on div "Customers" at bounding box center [42, 81] width 72 height 11
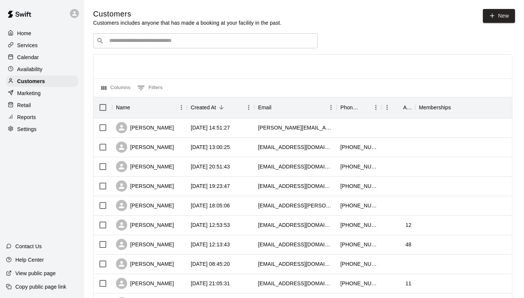
click at [44, 68] on div "Availability" at bounding box center [42, 69] width 72 height 11
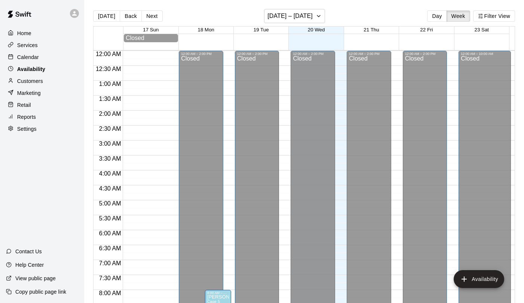
scroll to position [457, 0]
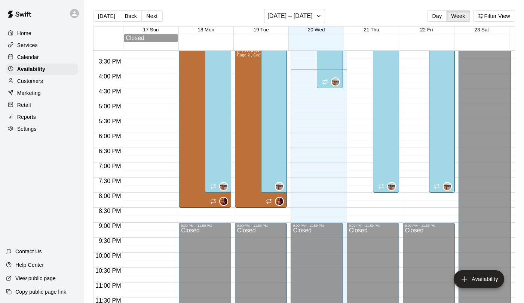
click at [43, 57] on div "Calendar" at bounding box center [42, 57] width 72 height 11
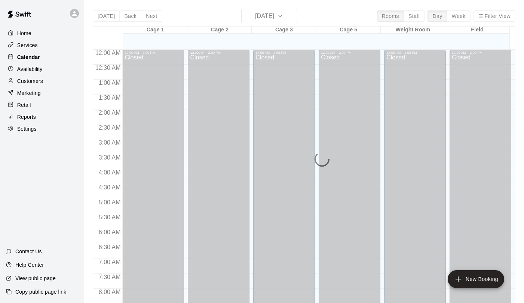
scroll to position [434, 0]
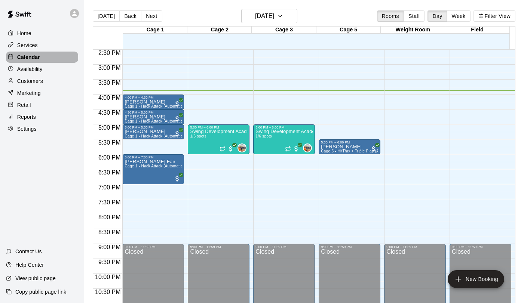
click at [43, 57] on div "Calendar" at bounding box center [42, 57] width 72 height 11
click at [44, 64] on div "Availability" at bounding box center [42, 69] width 72 height 11
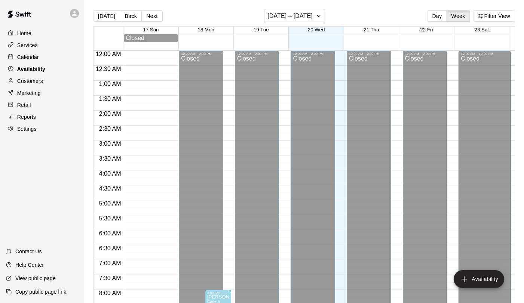
scroll to position [457, 0]
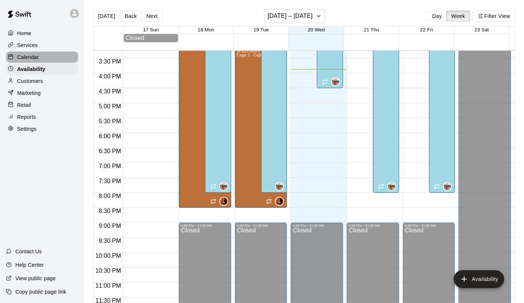
click at [44, 62] on div "Calendar" at bounding box center [42, 57] width 72 height 11
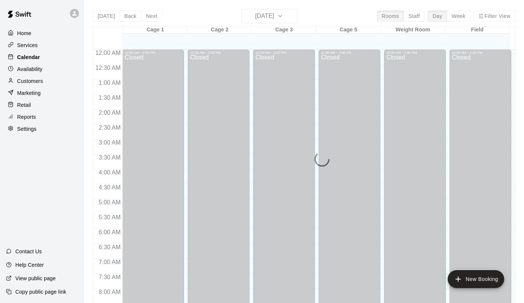
scroll to position [434, 0]
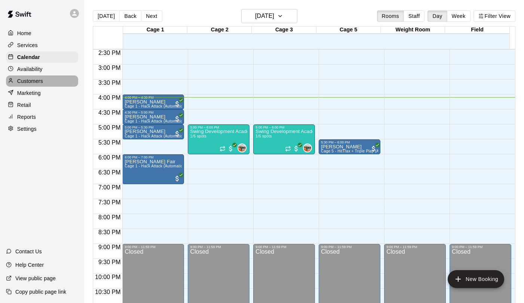
click at [51, 81] on div "Customers" at bounding box center [42, 81] width 72 height 11
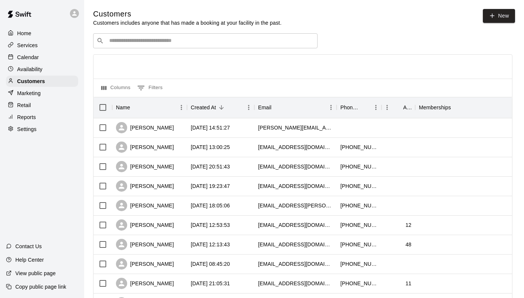
click at [236, 47] on div "​ ​" at bounding box center [205, 40] width 225 height 15
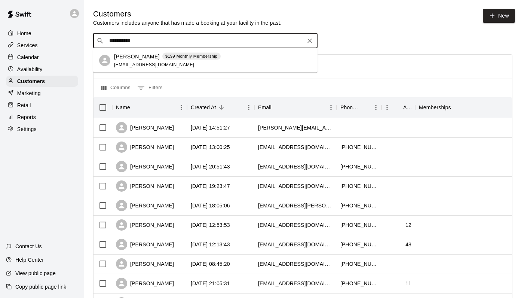
type input "**********"
click at [201, 63] on div "[PERSON_NAME] $199 Monthly Membership [EMAIL_ADDRESS][DOMAIN_NAME]" at bounding box center [167, 60] width 107 height 16
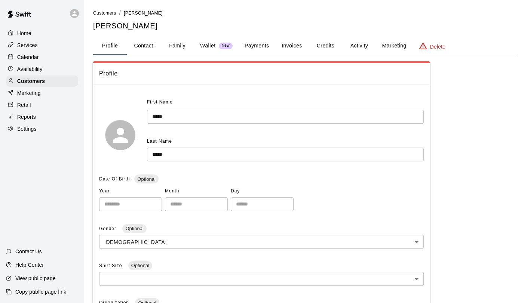
click at [209, 45] on p "Wallet" at bounding box center [208, 46] width 16 height 8
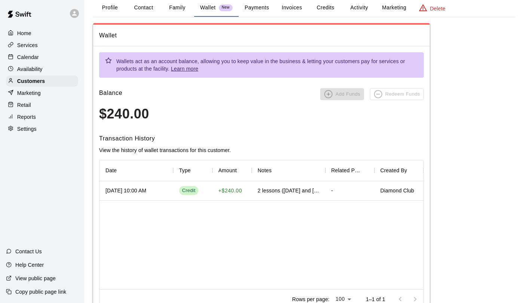
scroll to position [42, 0]
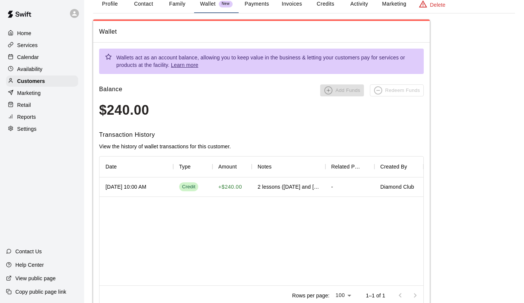
click at [54, 69] on div "Availability" at bounding box center [42, 69] width 72 height 11
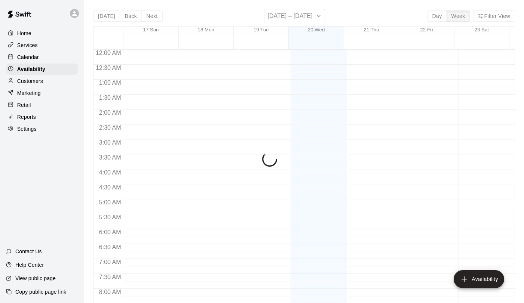
scroll to position [457, 0]
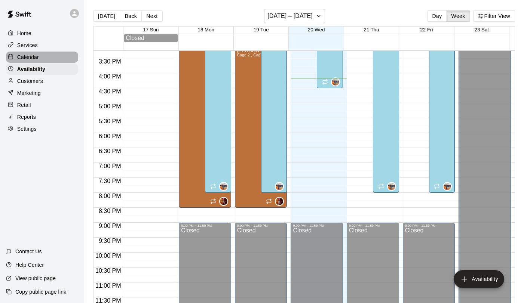
click at [52, 55] on div "Calendar" at bounding box center [42, 57] width 72 height 11
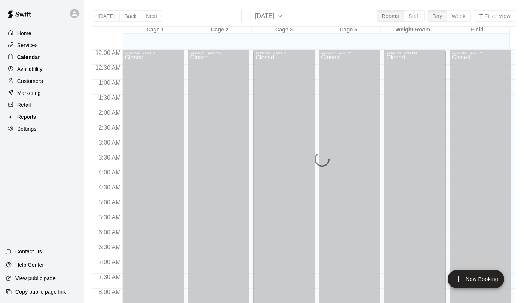
scroll to position [434, 0]
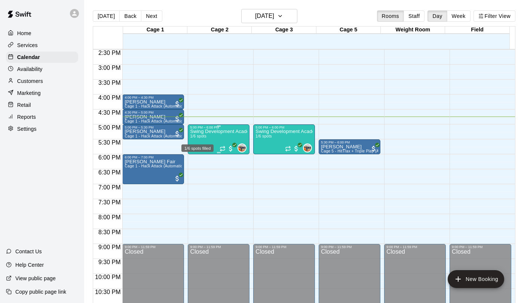
click at [205, 138] on span "1/6 spots" at bounding box center [198, 136] width 16 height 4
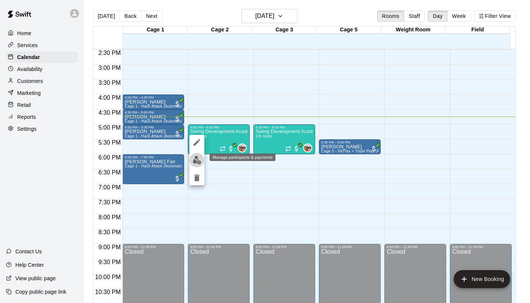
click at [200, 160] on img "edit" at bounding box center [197, 160] width 9 height 9
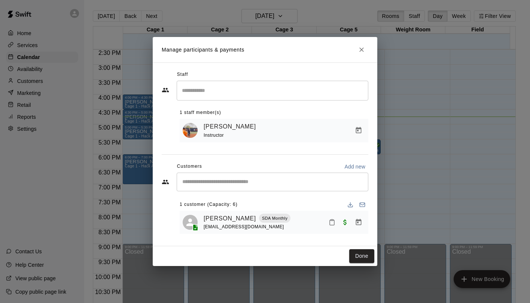
click at [363, 48] on icon "Close" at bounding box center [361, 49] width 7 height 7
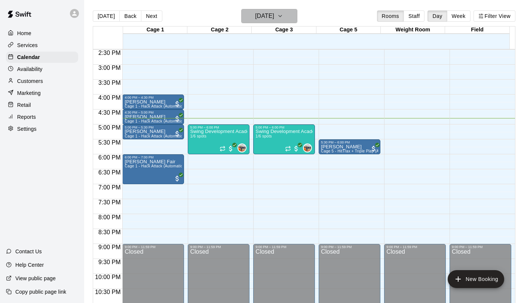
click at [274, 20] on h6 "[DATE]" at bounding box center [264, 16] width 19 height 10
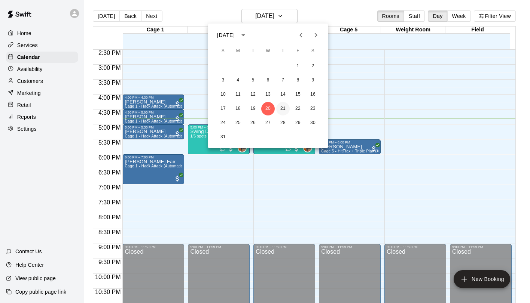
click at [286, 106] on button "21" at bounding box center [282, 108] width 13 height 13
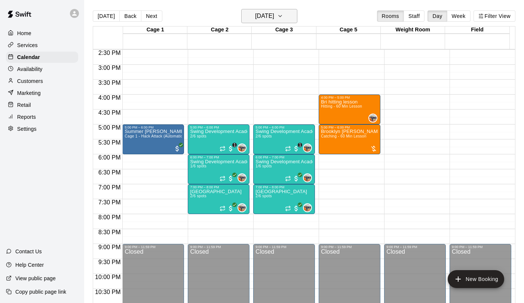
click at [255, 17] on h6 "[DATE]" at bounding box center [264, 16] width 19 height 10
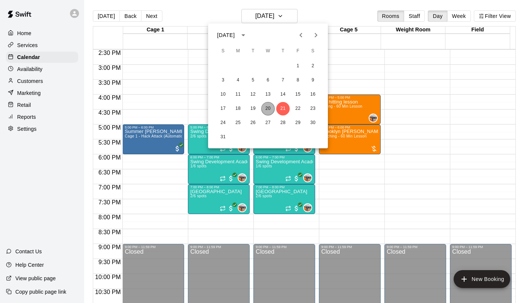
click at [265, 110] on button "20" at bounding box center [267, 108] width 13 height 13
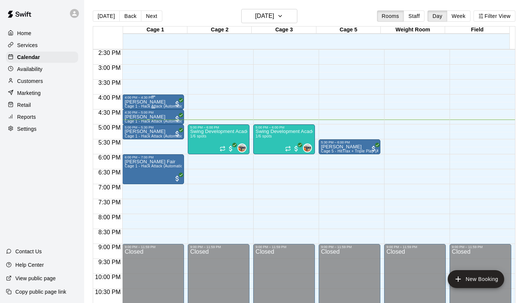
click at [149, 102] on p "[PERSON_NAME]" at bounding box center [153, 102] width 57 height 0
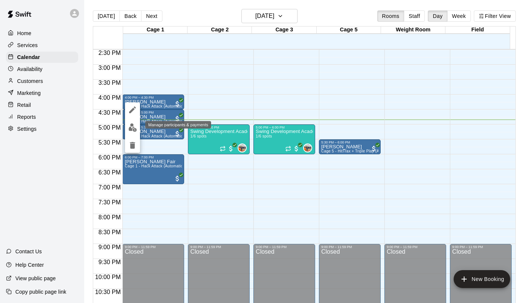
click at [136, 126] on img "edit" at bounding box center [132, 127] width 9 height 9
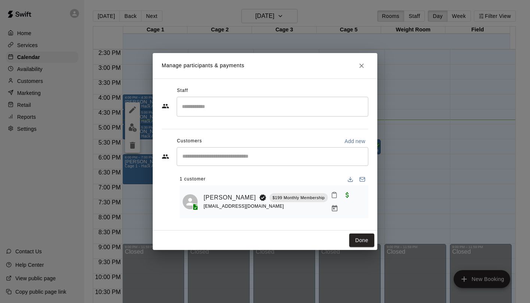
click at [331, 199] on icon "Mark attendance" at bounding box center [334, 195] width 7 height 7
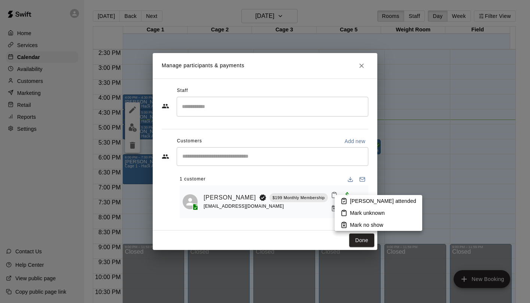
click at [348, 200] on li "[PERSON_NAME] attended" at bounding box center [379, 201] width 88 height 12
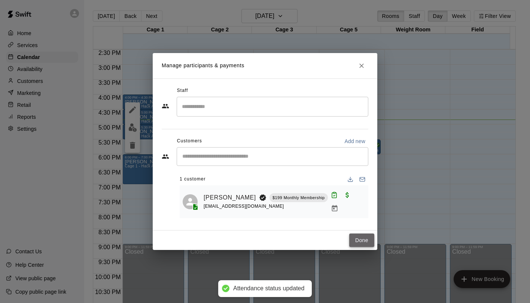
click at [360, 234] on button "Done" at bounding box center [361, 241] width 25 height 14
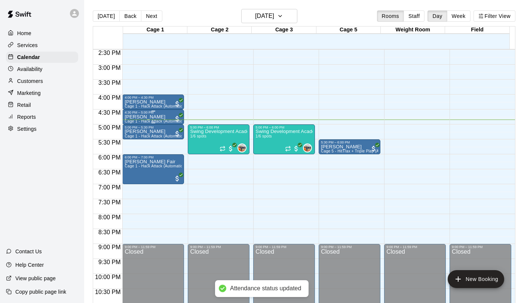
click at [156, 114] on div "4:30 PM – 5:00 PM" at bounding box center [153, 113] width 57 height 4
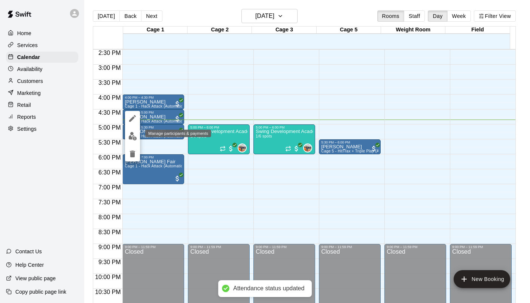
click at [129, 141] on button "edit" at bounding box center [132, 136] width 15 height 15
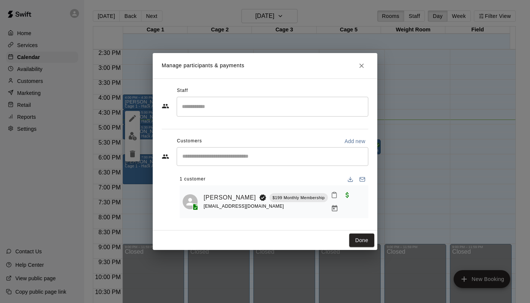
click at [332, 198] on icon "Mark attendance" at bounding box center [334, 195] width 4 height 5
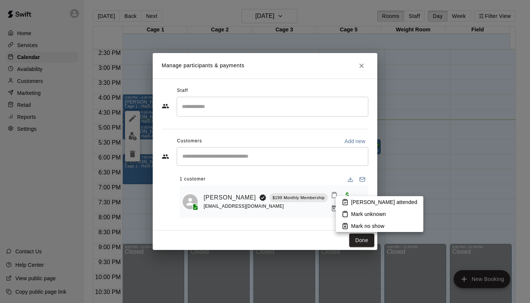
click at [349, 201] on li "[PERSON_NAME] attended" at bounding box center [380, 202] width 88 height 12
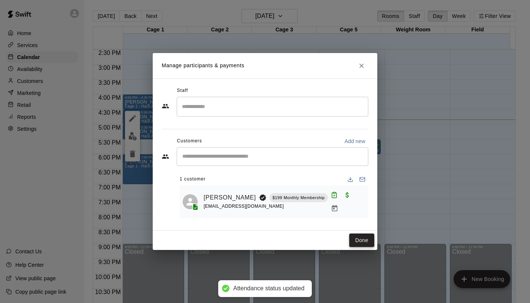
click at [370, 241] on button "Done" at bounding box center [361, 241] width 25 height 14
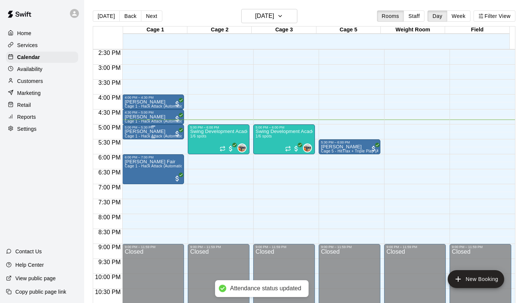
click at [147, 132] on p "[PERSON_NAME]" at bounding box center [153, 132] width 57 height 0
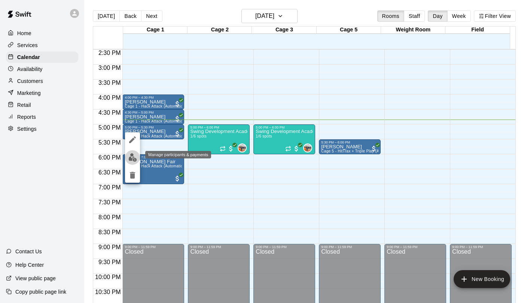
click at [135, 156] on img "edit" at bounding box center [132, 157] width 9 height 9
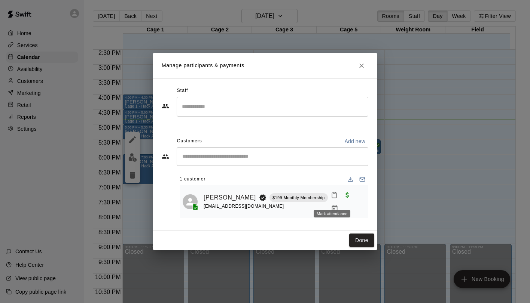
click at [335, 198] on icon "Mark attendance" at bounding box center [334, 195] width 7 height 7
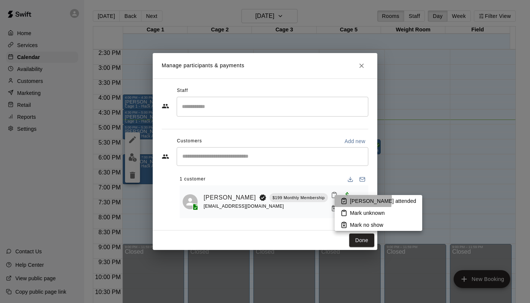
click at [341, 199] on icon at bounding box center [344, 201] width 7 height 7
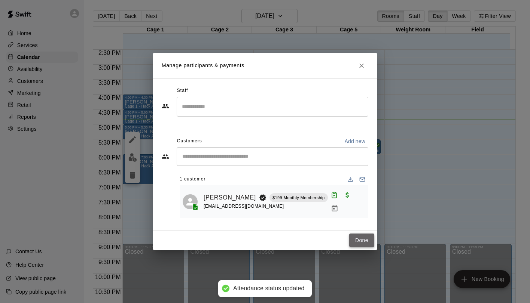
click at [369, 241] on button "Done" at bounding box center [361, 241] width 25 height 14
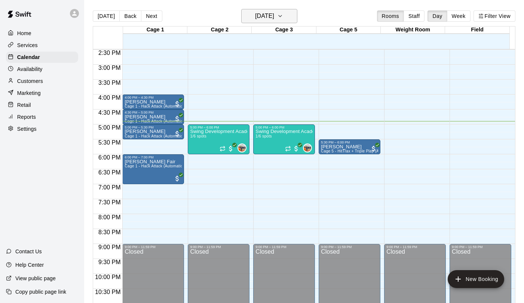
click at [283, 13] on icon "button" at bounding box center [280, 16] width 6 height 9
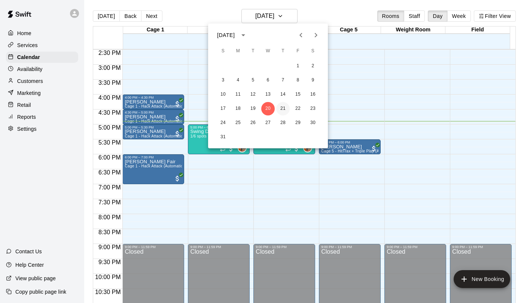
click at [278, 108] on button "21" at bounding box center [282, 108] width 13 height 13
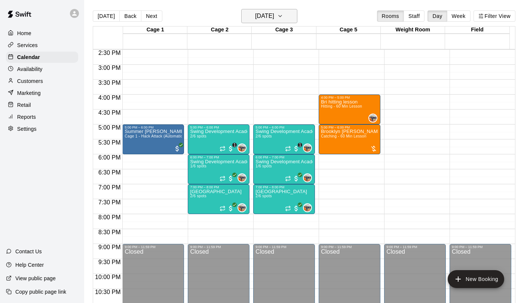
click at [255, 16] on h6 "[DATE]" at bounding box center [264, 16] width 19 height 10
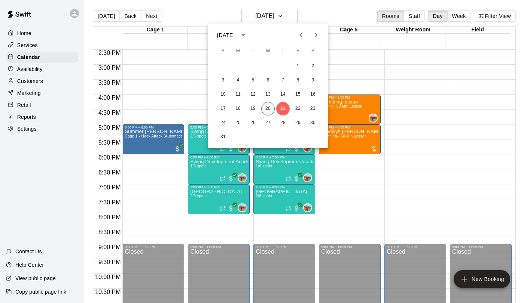
click at [266, 110] on button "20" at bounding box center [267, 108] width 13 height 13
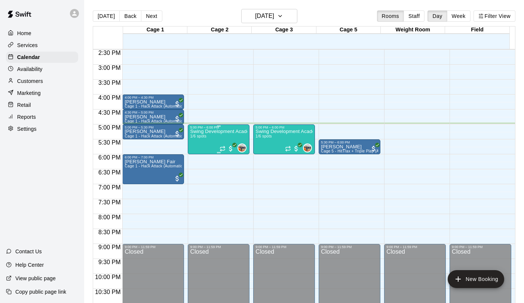
click at [197, 140] on div "Swing Development Academy 12U/14U 1/6 spots" at bounding box center [218, 280] width 57 height 303
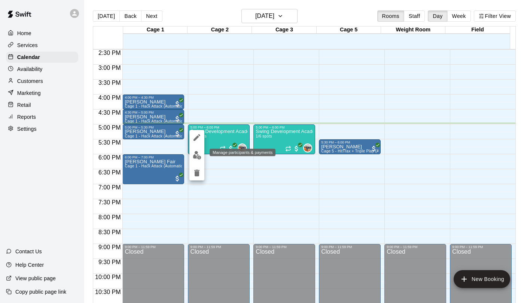
click at [196, 155] on img "edit" at bounding box center [197, 155] width 9 height 9
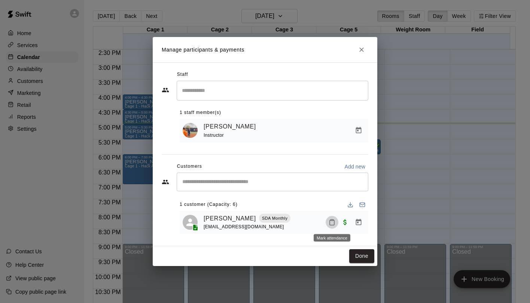
click at [331, 221] on rect "Mark attendance" at bounding box center [332, 220] width 2 height 1
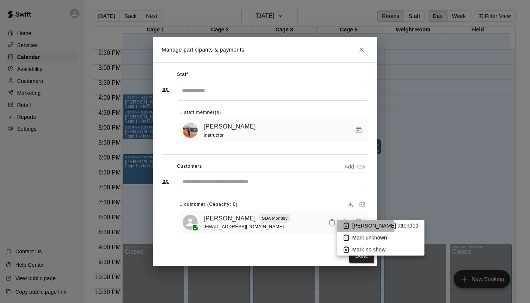
click at [360, 229] on p "[PERSON_NAME] attended" at bounding box center [385, 225] width 66 height 7
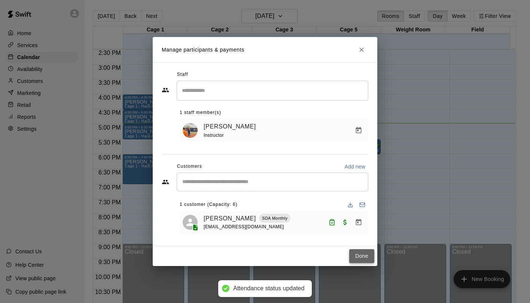
click at [364, 255] on button "Done" at bounding box center [361, 257] width 25 height 14
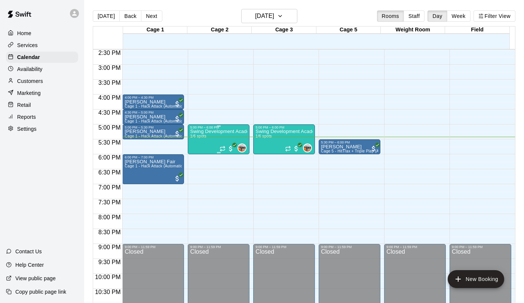
click at [204, 145] on div "Swing Development Academy 12U/14U 1/6 spots" at bounding box center [218, 280] width 57 height 303
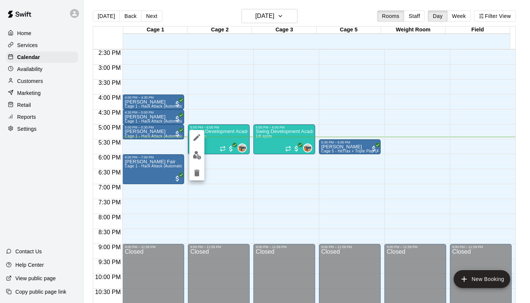
click at [347, 149] on div at bounding box center [265, 151] width 530 height 303
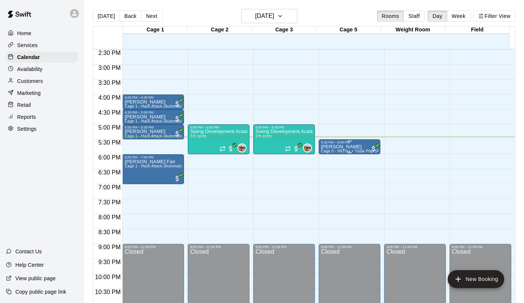
click at [343, 150] on span "Cage 5 - HitTrax + Triple Play (Automatic)" at bounding box center [358, 151] width 74 height 4
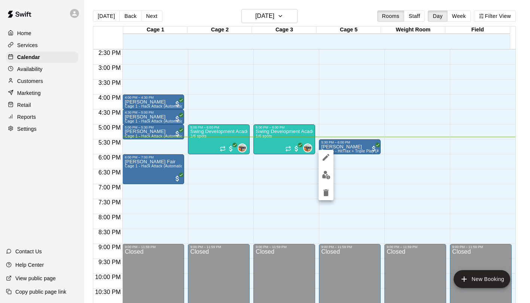
click at [329, 172] on img "edit" at bounding box center [326, 175] width 9 height 9
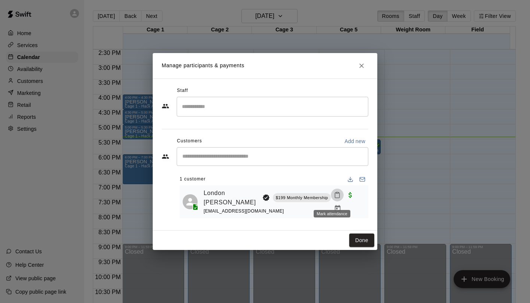
click at [334, 198] on icon "Mark attendance" at bounding box center [337, 195] width 7 height 7
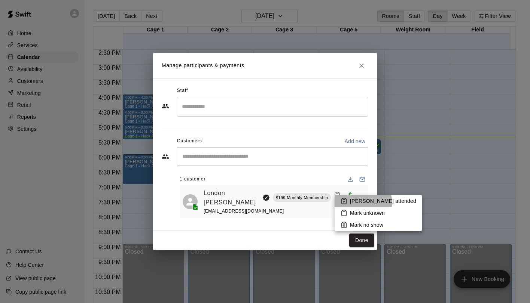
click at [359, 204] on p "[PERSON_NAME] attended" at bounding box center [383, 201] width 66 height 7
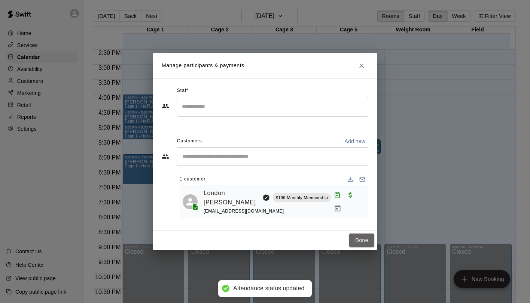
click at [361, 239] on button "Done" at bounding box center [361, 241] width 25 height 14
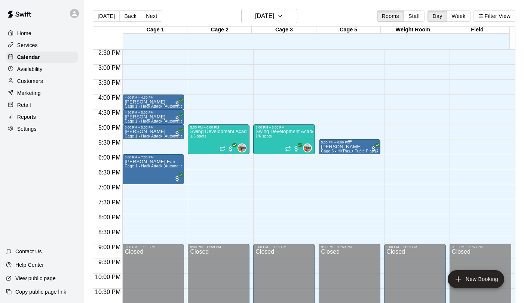
click at [347, 150] on span "Cage 5 - HitTrax + Triple Play (Automatic)" at bounding box center [358, 151] width 74 height 4
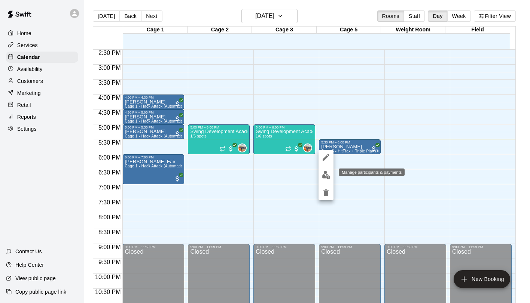
click at [330, 174] on img "edit" at bounding box center [326, 175] width 9 height 9
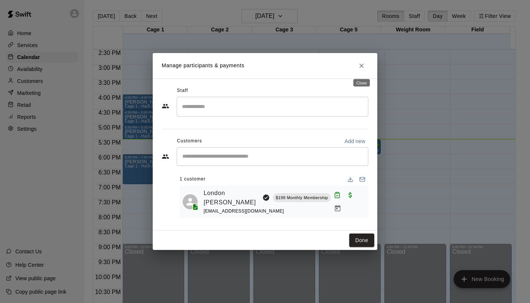
click at [366, 68] on button "Close" at bounding box center [361, 65] width 13 height 13
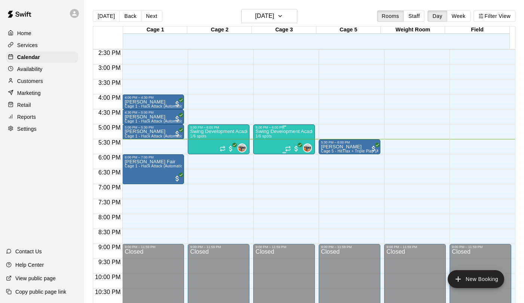
click at [272, 138] on div "Swing Development Academy 12U/14U 1/6 spots" at bounding box center [284, 280] width 57 height 303
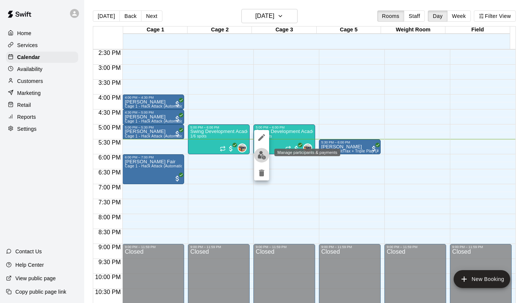
click at [259, 158] on img "edit" at bounding box center [261, 155] width 9 height 9
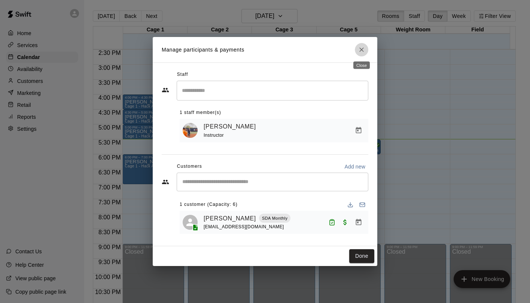
click at [366, 52] on button "Close" at bounding box center [361, 49] width 13 height 13
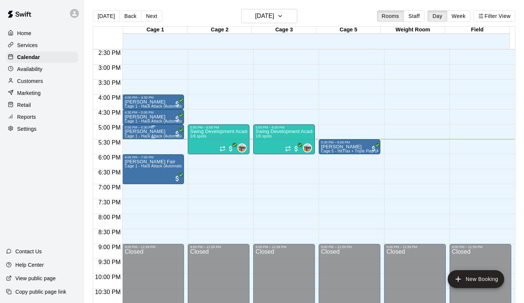
click at [156, 135] on span "Cage 1 - Hack Attack (Automatic)" at bounding box center [154, 136] width 59 height 4
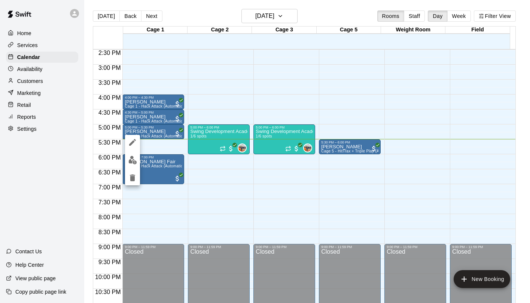
click at [129, 159] on img "edit" at bounding box center [132, 160] width 9 height 9
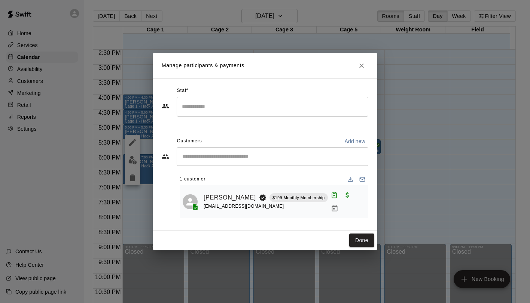
click at [361, 71] on button "Close" at bounding box center [361, 65] width 13 height 13
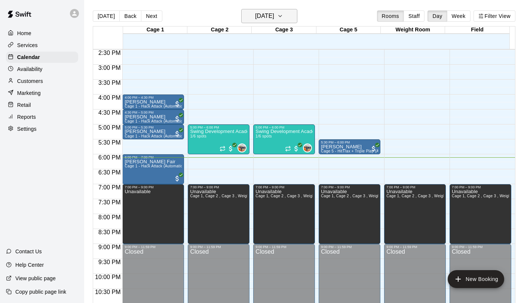
click at [283, 18] on icon "button" at bounding box center [280, 16] width 6 height 9
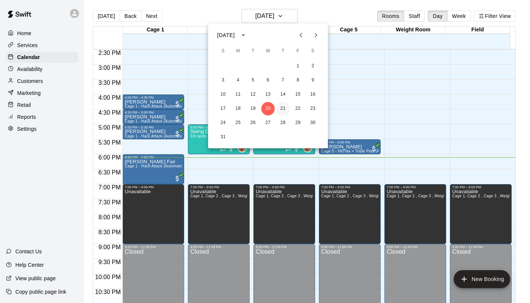
click at [284, 110] on button "21" at bounding box center [282, 108] width 13 height 13
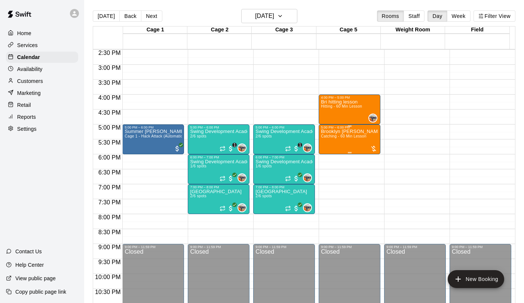
click at [344, 138] on span "Catching - 60 Min Lesson" at bounding box center [343, 136] width 45 height 4
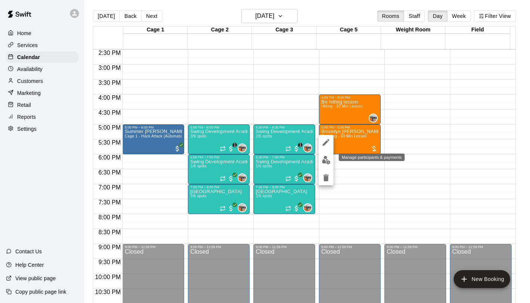
click at [327, 159] on img "edit" at bounding box center [326, 160] width 9 height 9
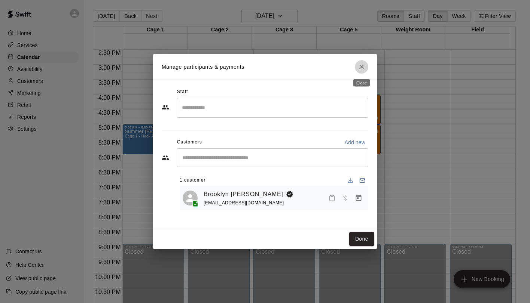
click at [363, 66] on icon "Close" at bounding box center [361, 66] width 7 height 7
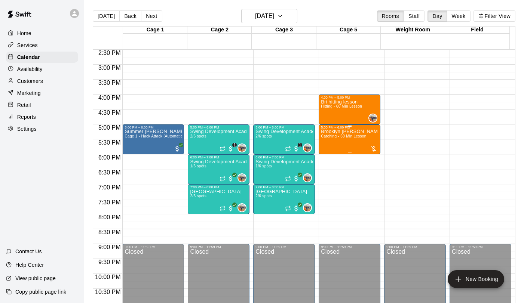
click at [338, 137] on span "Catching - 60 Min Lesson" at bounding box center [343, 136] width 45 height 4
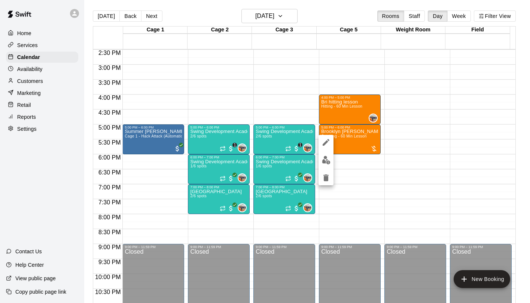
click at [351, 142] on div at bounding box center [265, 151] width 530 height 303
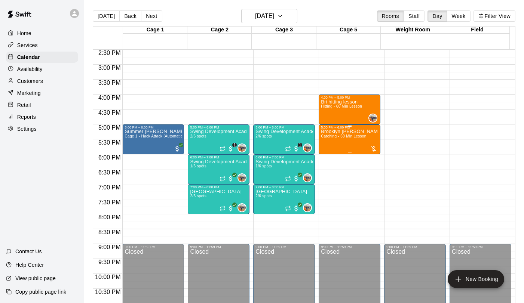
click at [342, 138] on span "Catching - 60 Min Lesson" at bounding box center [343, 136] width 45 height 4
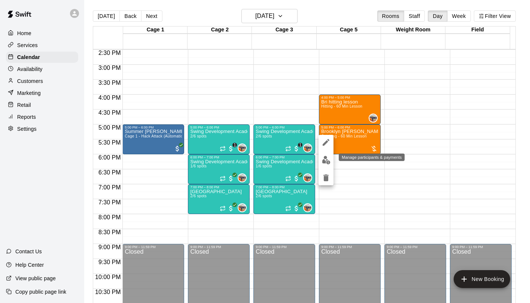
click at [327, 161] on img "edit" at bounding box center [326, 160] width 9 height 9
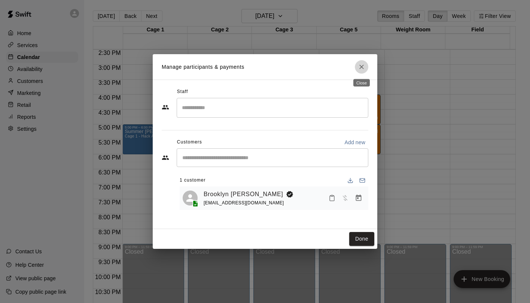
click at [363, 67] on icon "Close" at bounding box center [361, 66] width 7 height 7
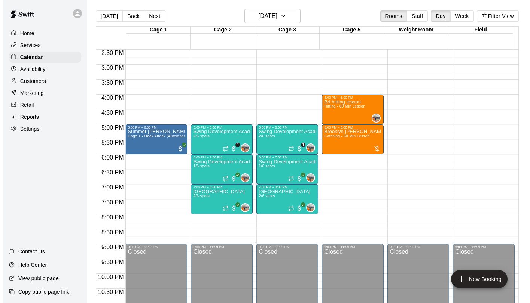
scroll to position [12, 0]
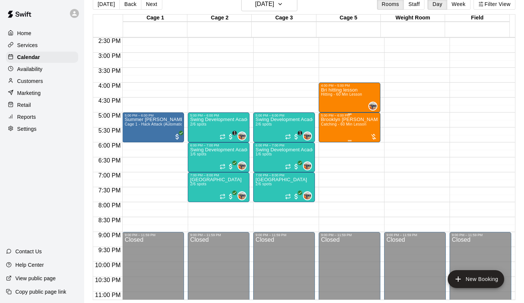
click at [342, 130] on div "Brooklyn [PERSON_NAME] Catching Lesson Catching - 60 Min Lesson" at bounding box center [349, 268] width 57 height 303
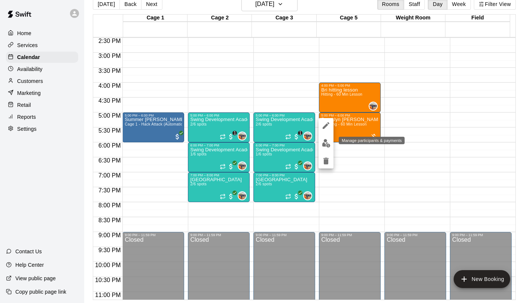
click at [328, 144] on img "edit" at bounding box center [326, 143] width 9 height 9
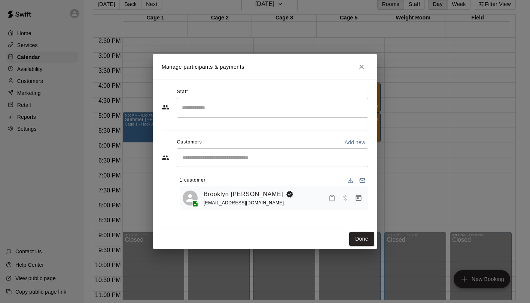
click at [292, 108] on input "Search staff" at bounding box center [272, 107] width 185 height 13
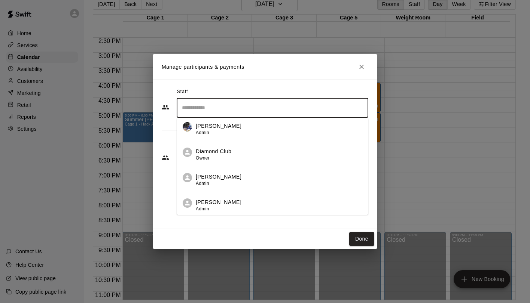
scroll to position [183, 0]
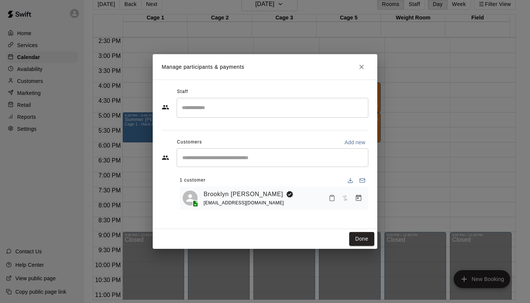
click at [309, 87] on div "Staff" at bounding box center [265, 92] width 207 height 12
click at [357, 238] on button "Done" at bounding box center [361, 239] width 25 height 14
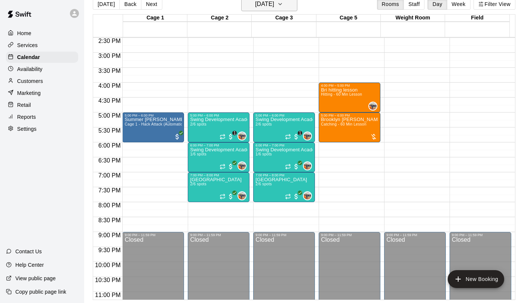
click at [259, 6] on h6 "[DATE]" at bounding box center [264, 4] width 19 height 10
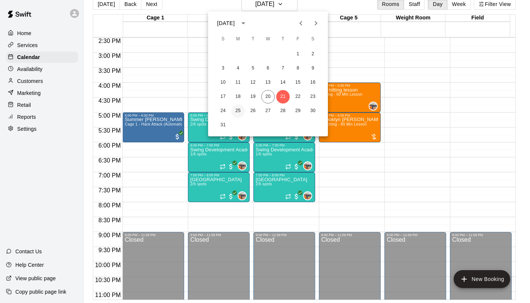
click at [239, 112] on button "25" at bounding box center [237, 110] width 13 height 13
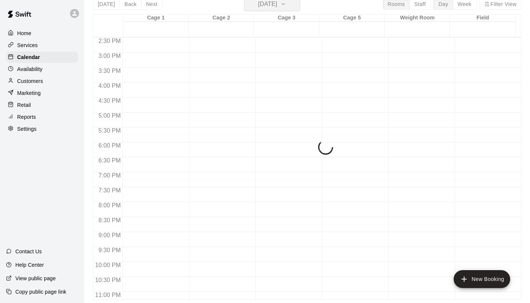
scroll to position [9, 0]
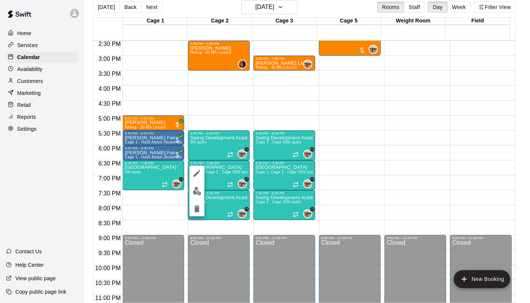
click at [380, 201] on div at bounding box center [265, 151] width 530 height 303
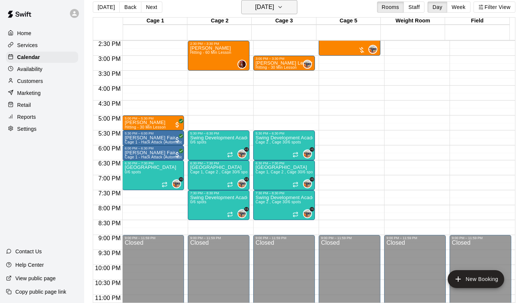
click at [274, 10] on h6 "[DATE]" at bounding box center [264, 7] width 19 height 10
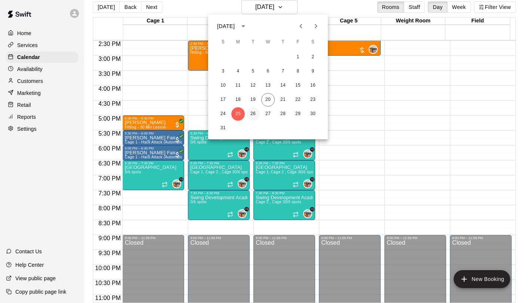
click at [253, 109] on button "26" at bounding box center [252, 113] width 13 height 13
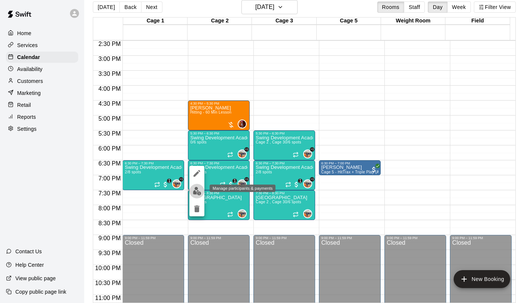
click at [196, 192] on img "edit" at bounding box center [197, 191] width 9 height 9
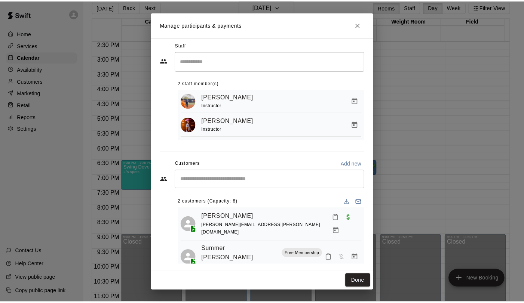
scroll to position [5, 0]
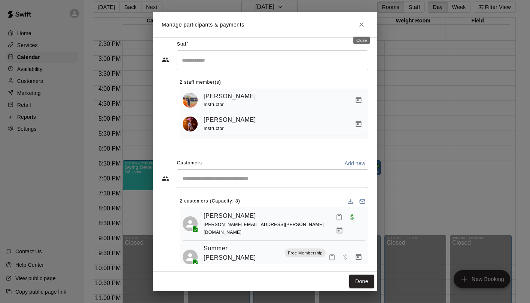
click at [361, 24] on icon "Close" at bounding box center [361, 24] width 4 height 4
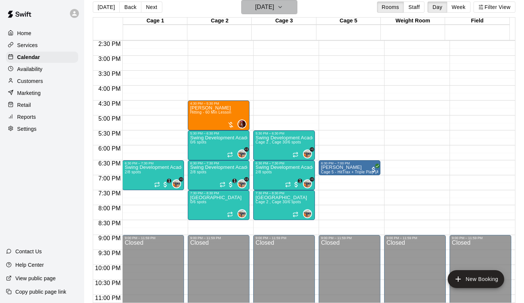
click at [274, 9] on h6 "[DATE]" at bounding box center [264, 7] width 19 height 10
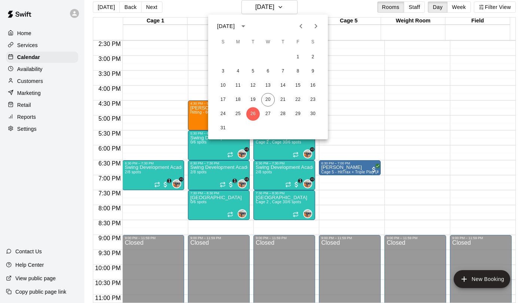
click at [260, 114] on div "24 25 26 27 28 29 30" at bounding box center [268, 113] width 120 height 13
click at [263, 114] on button "27" at bounding box center [267, 113] width 13 height 13
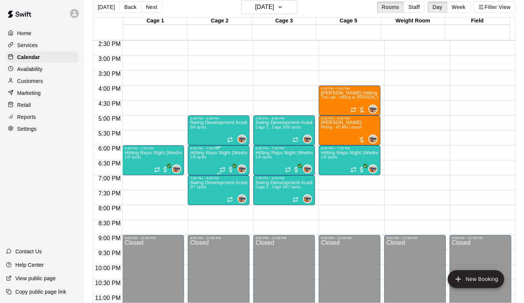
click at [196, 164] on div "Hitting Reps Night (Wednesdays 6-7pm) 1/9 spots" at bounding box center [218, 301] width 57 height 303
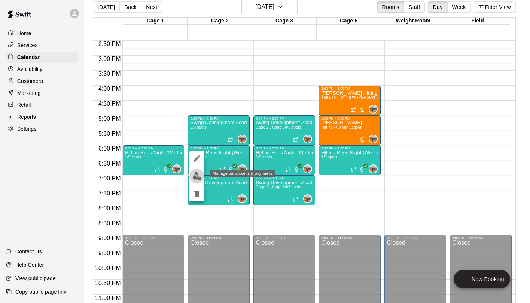
click at [193, 179] on img "edit" at bounding box center [197, 176] width 9 height 9
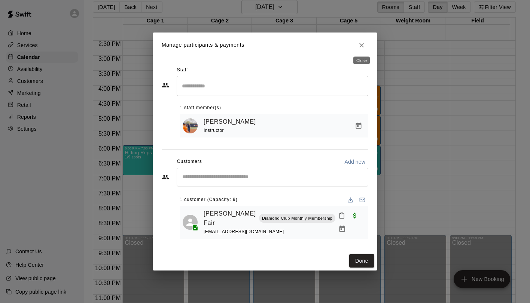
click at [364, 46] on icon "Close" at bounding box center [361, 45] width 7 height 7
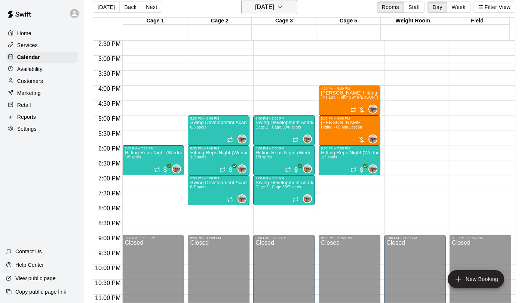
click at [270, 13] on button "[DATE]" at bounding box center [269, 7] width 56 height 14
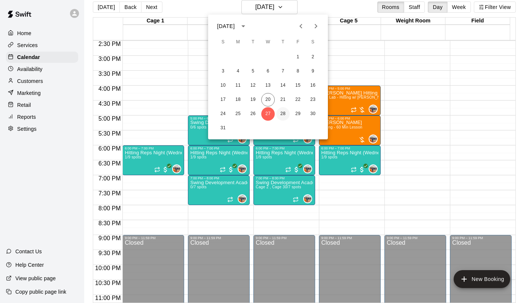
click at [283, 114] on button "28" at bounding box center [282, 113] width 13 height 13
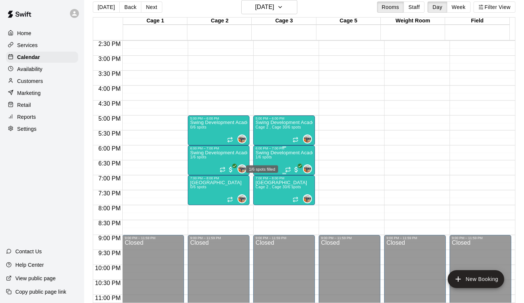
click at [263, 158] on span "1/6 spots" at bounding box center [264, 157] width 16 height 4
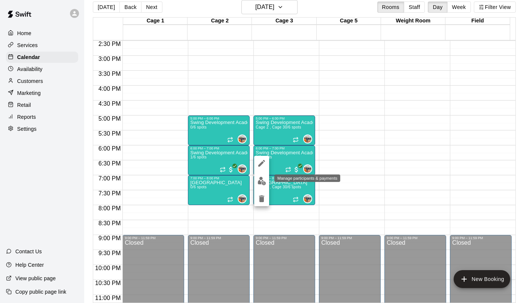
click at [260, 184] on img "edit" at bounding box center [261, 181] width 9 height 9
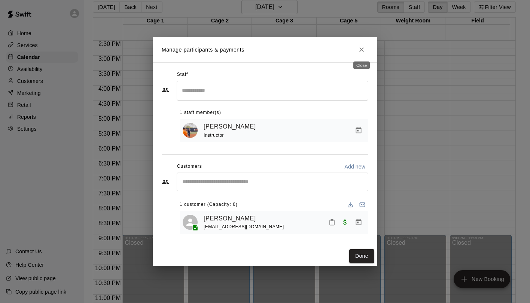
click at [360, 53] on icon "Close" at bounding box center [361, 49] width 7 height 7
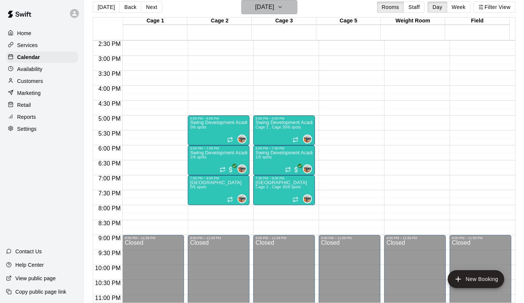
click at [272, 7] on h6 "[DATE]" at bounding box center [264, 7] width 19 height 10
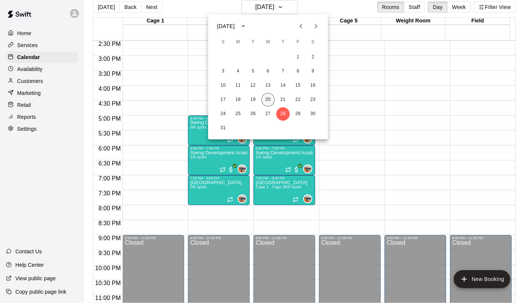
click at [272, 101] on button "20" at bounding box center [267, 99] width 13 height 13
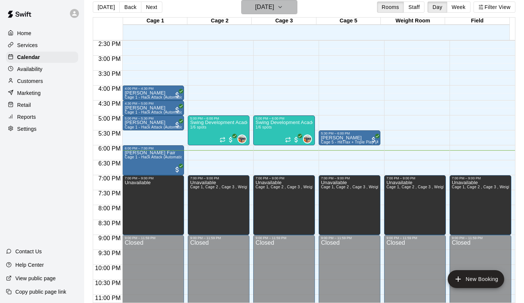
click at [259, 11] on h6 "[DATE]" at bounding box center [264, 7] width 19 height 10
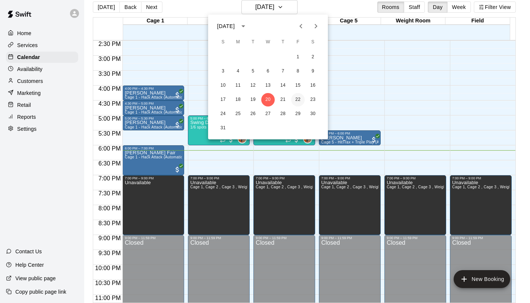
click at [299, 102] on button "22" at bounding box center [297, 99] width 13 height 13
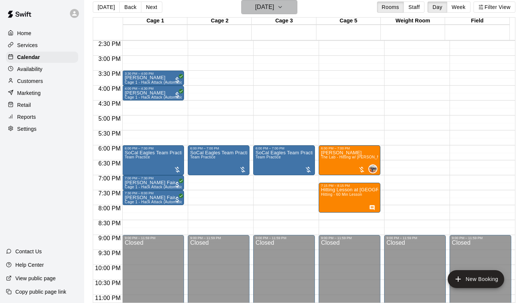
click at [272, 5] on h6 "[DATE]" at bounding box center [264, 7] width 19 height 10
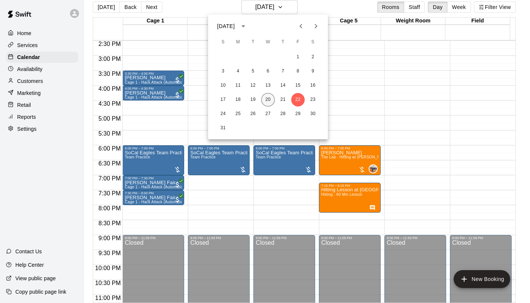
click at [263, 103] on button "20" at bounding box center [267, 99] width 13 height 13
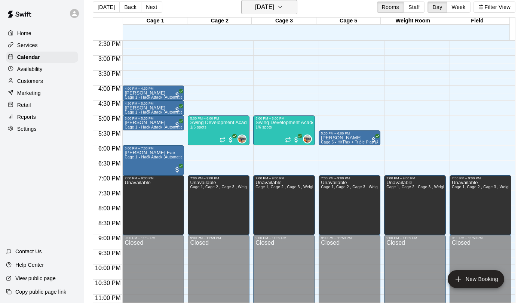
click at [255, 7] on h6 "[DATE]" at bounding box center [264, 7] width 19 height 10
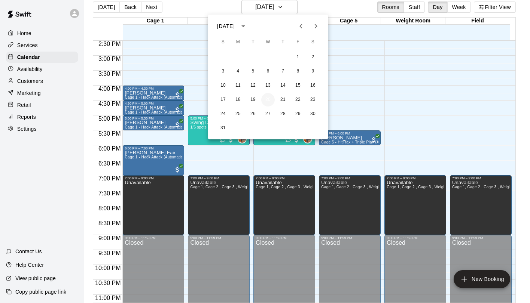
click at [264, 97] on button "20" at bounding box center [267, 99] width 13 height 13
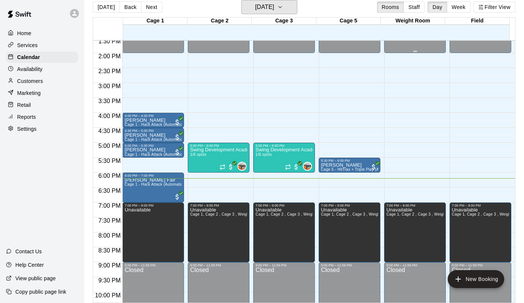
scroll to position [407, 0]
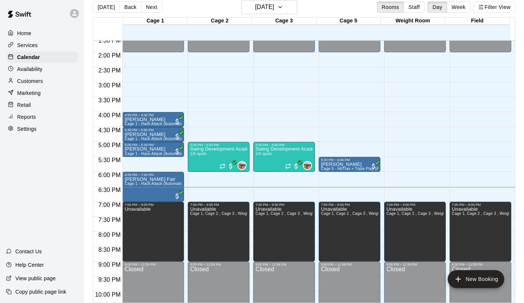
click at [37, 85] on div "Customers" at bounding box center [42, 81] width 72 height 11
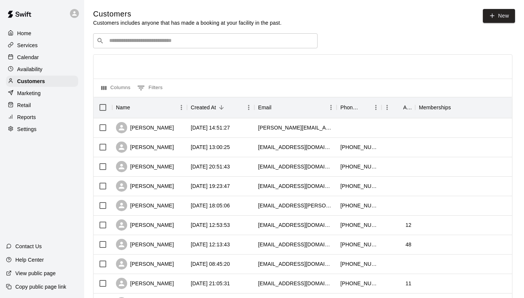
click at [118, 43] on input "Search customers by name or email" at bounding box center [210, 40] width 207 height 7
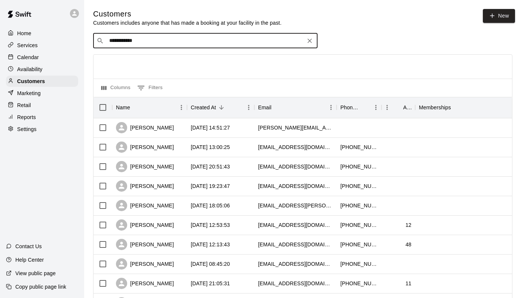
type input "**********"
click at [139, 59] on p "[PERSON_NAME]" at bounding box center [137, 56] width 46 height 8
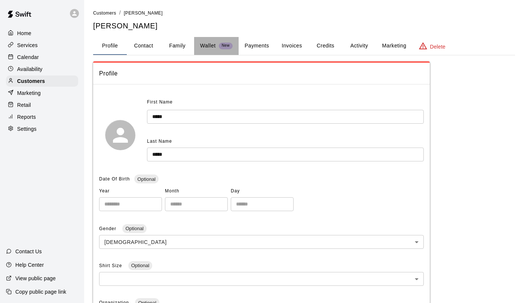
click at [207, 45] on p "Wallet" at bounding box center [208, 46] width 16 height 8
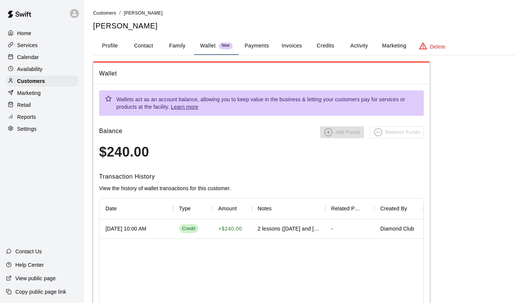
click at [175, 42] on button "Family" at bounding box center [178, 46] width 34 height 18
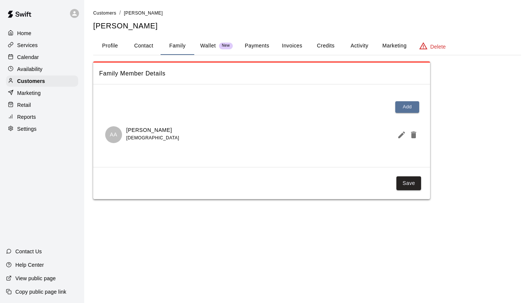
click at [202, 44] on p "Wallet" at bounding box center [208, 46] width 16 height 8
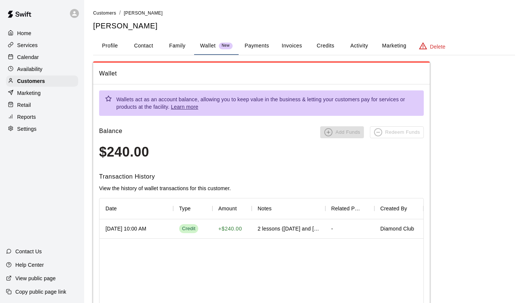
click at [330, 49] on button "Credits" at bounding box center [326, 46] width 34 height 18
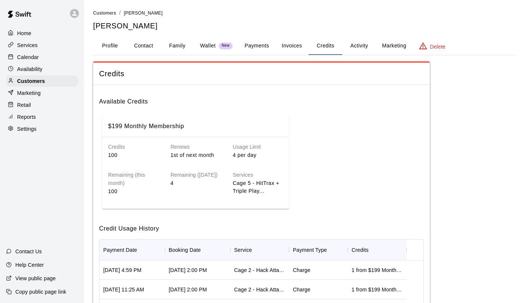
click at [263, 44] on button "Payments" at bounding box center [257, 46] width 36 height 18
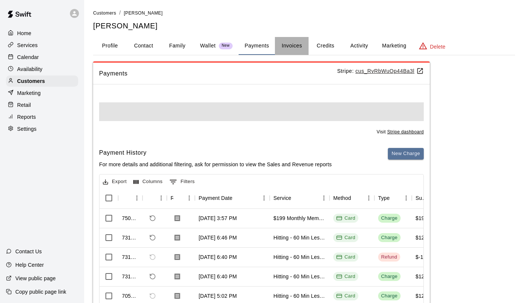
click at [284, 46] on button "Invoices" at bounding box center [292, 46] width 34 height 18
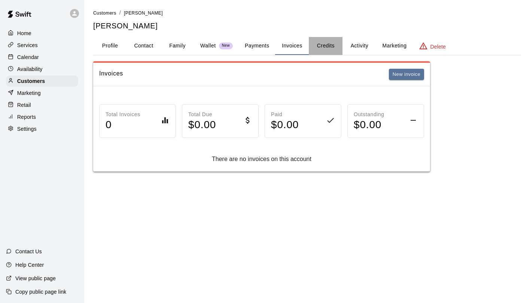
click at [327, 46] on button "Credits" at bounding box center [326, 46] width 34 height 18
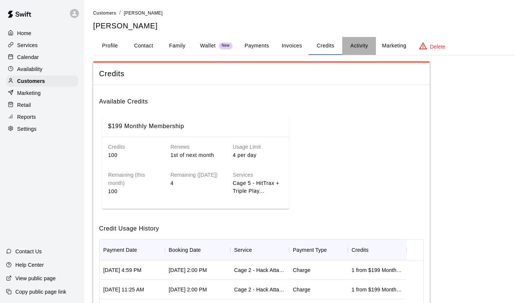
click at [362, 46] on button "Activity" at bounding box center [359, 46] width 34 height 18
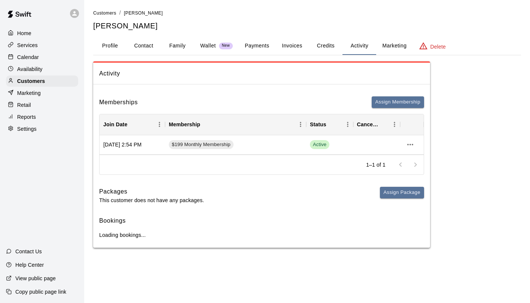
click at [389, 44] on button "Marketing" at bounding box center [394, 46] width 36 height 18
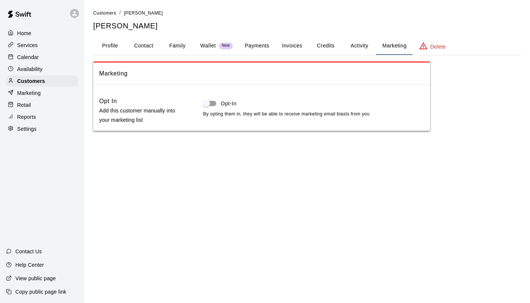
click at [329, 50] on button "Credits" at bounding box center [326, 46] width 34 height 18
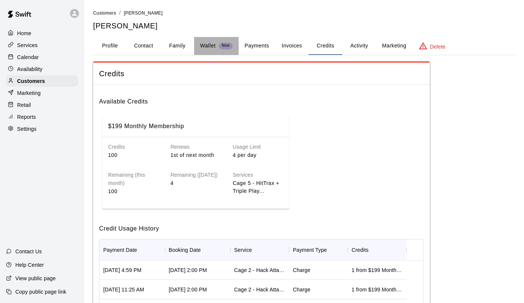
click at [205, 47] on p "Wallet" at bounding box center [208, 46] width 16 height 8
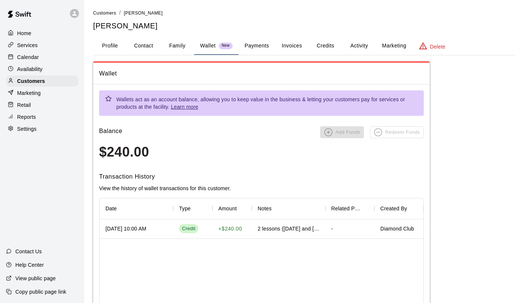
click at [13, 57] on icon at bounding box center [11, 57] width 6 height 6
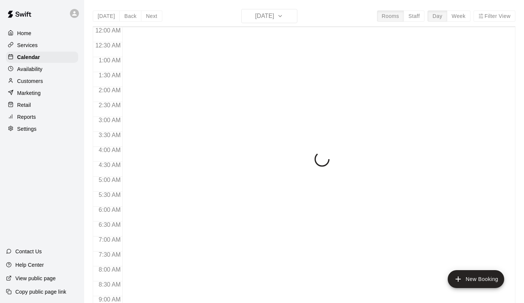
scroll to position [434, 0]
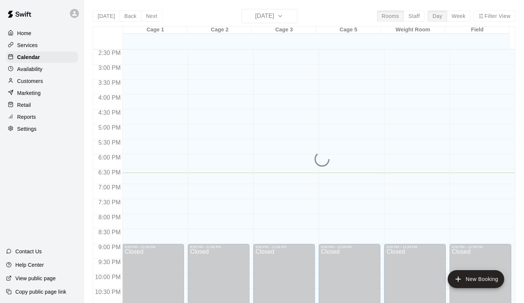
click at [261, 13] on div "[DATE] Back [DATE][DATE] Rooms Staff Day Week Filter View Cage 1 20 Wed Cage 2 …" at bounding box center [304, 160] width 423 height 303
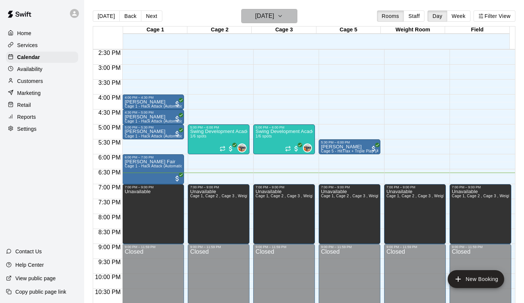
click at [261, 13] on h6 "[DATE]" at bounding box center [264, 16] width 19 height 10
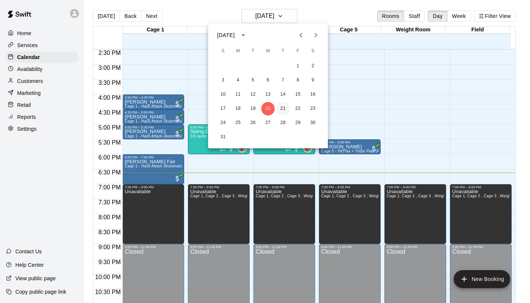
click at [286, 105] on button "21" at bounding box center [282, 108] width 13 height 13
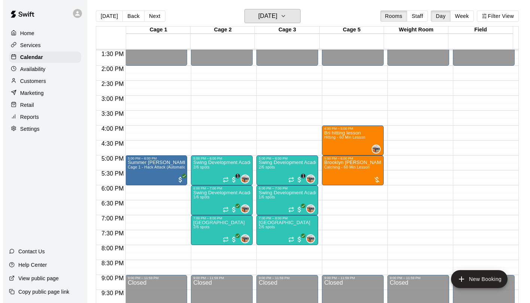
scroll to position [404, 0]
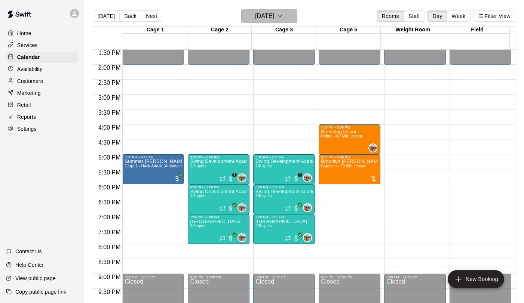
click at [255, 11] on h6 "[DATE]" at bounding box center [264, 16] width 19 height 10
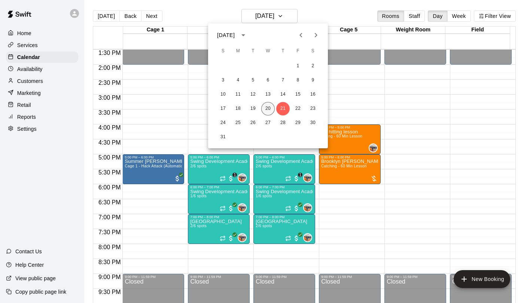
click at [269, 109] on button "20" at bounding box center [267, 108] width 13 height 13
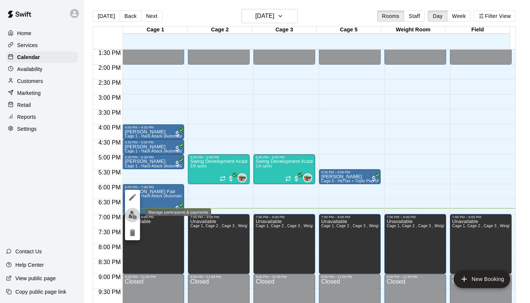
click at [132, 219] on img "edit" at bounding box center [132, 215] width 9 height 9
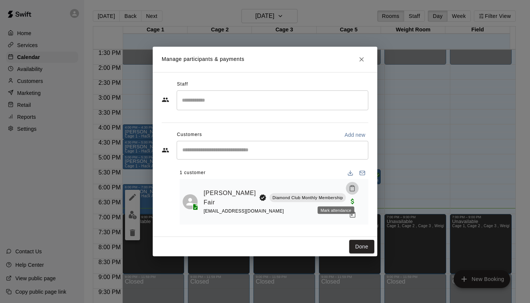
click at [349, 192] on icon "Mark attendance" at bounding box center [352, 188] width 7 height 7
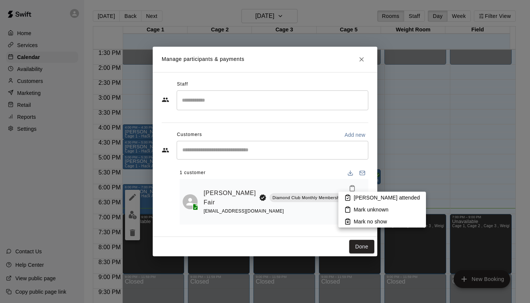
click at [358, 202] on li "[PERSON_NAME] attended" at bounding box center [382, 198] width 88 height 12
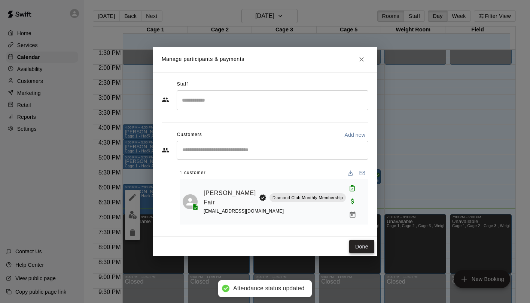
click at [360, 246] on button "Done" at bounding box center [361, 247] width 25 height 14
